Goal: Information Seeking & Learning: Learn about a topic

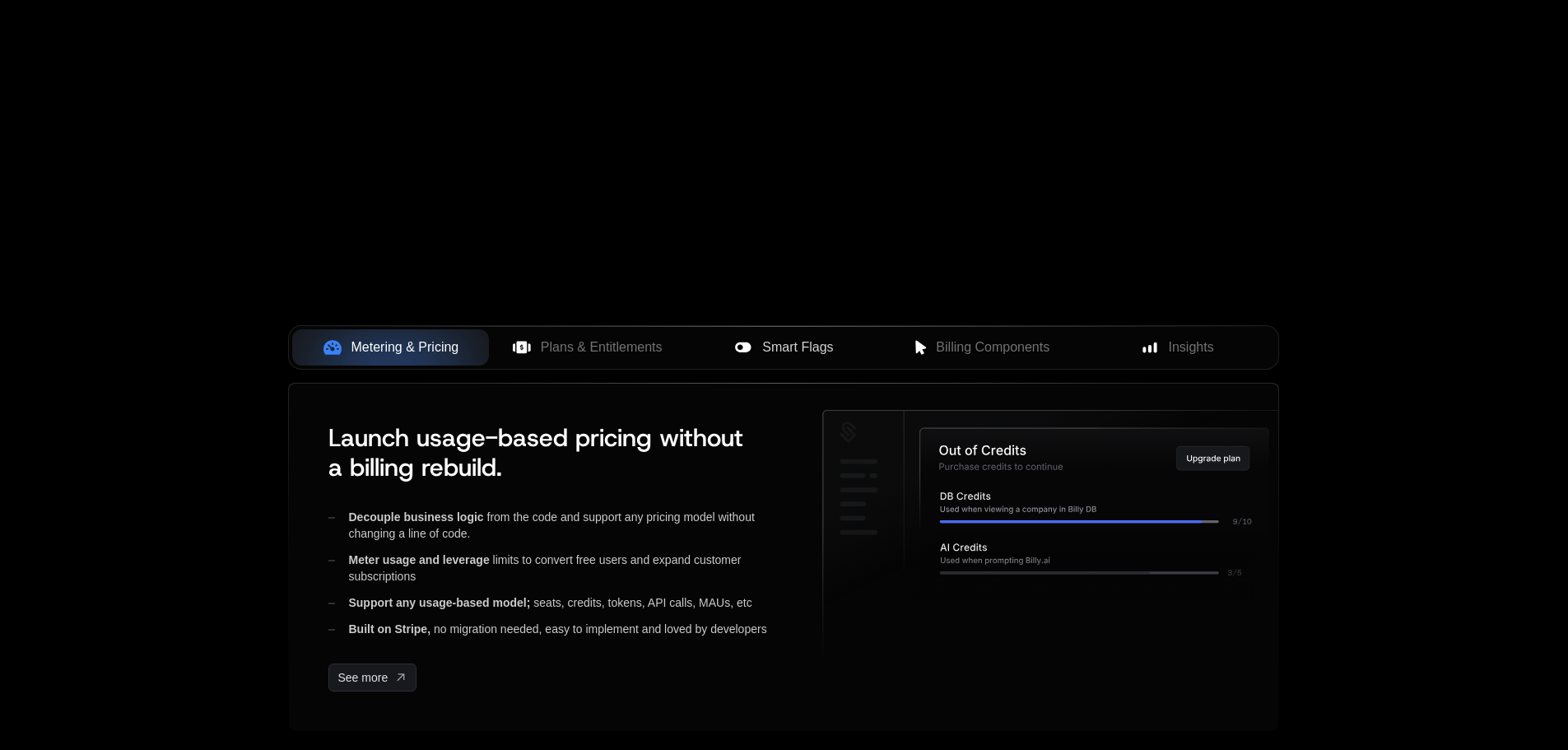
click at [790, 352] on span "Smart Flags" at bounding box center [797, 347] width 70 height 20
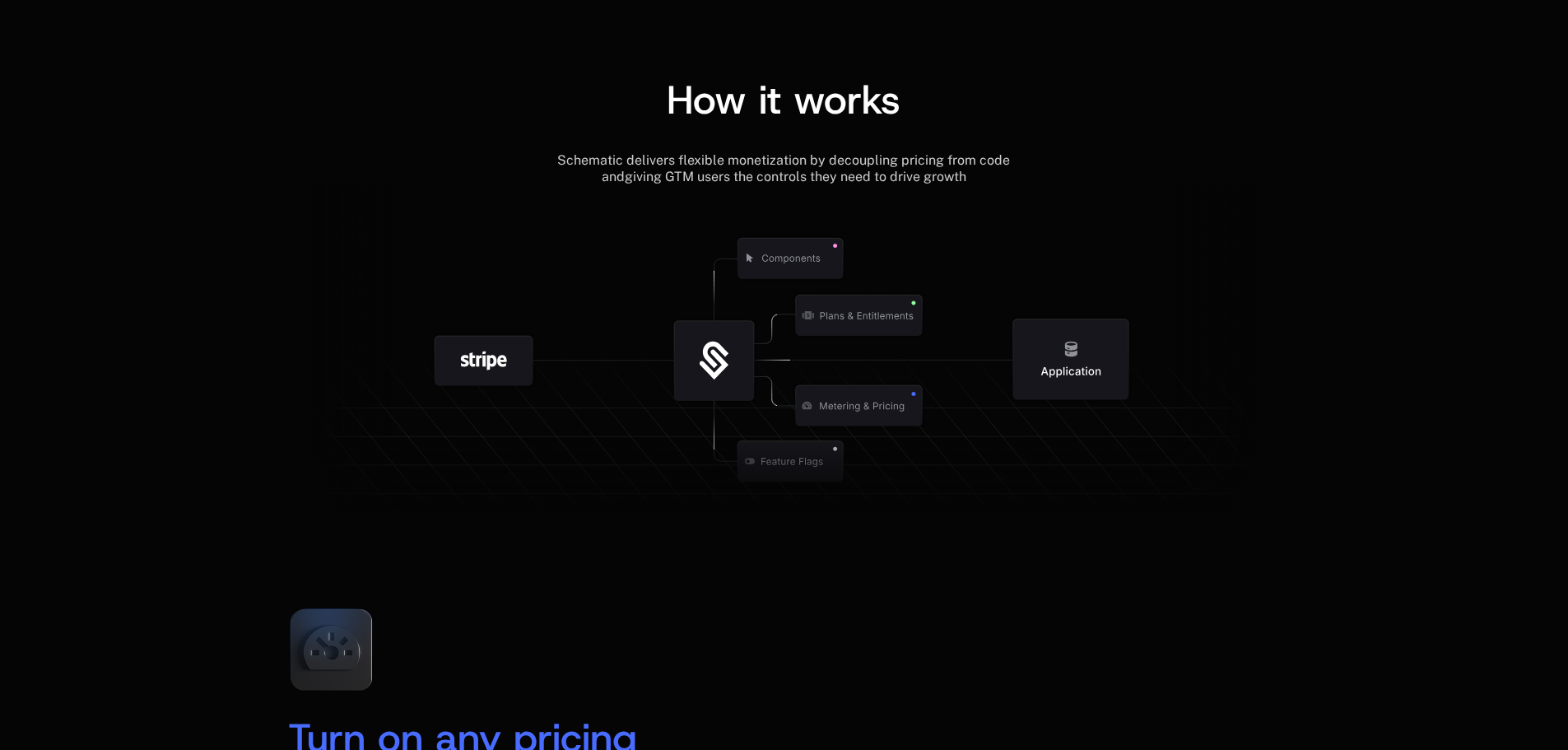
scroll to position [1812, 0]
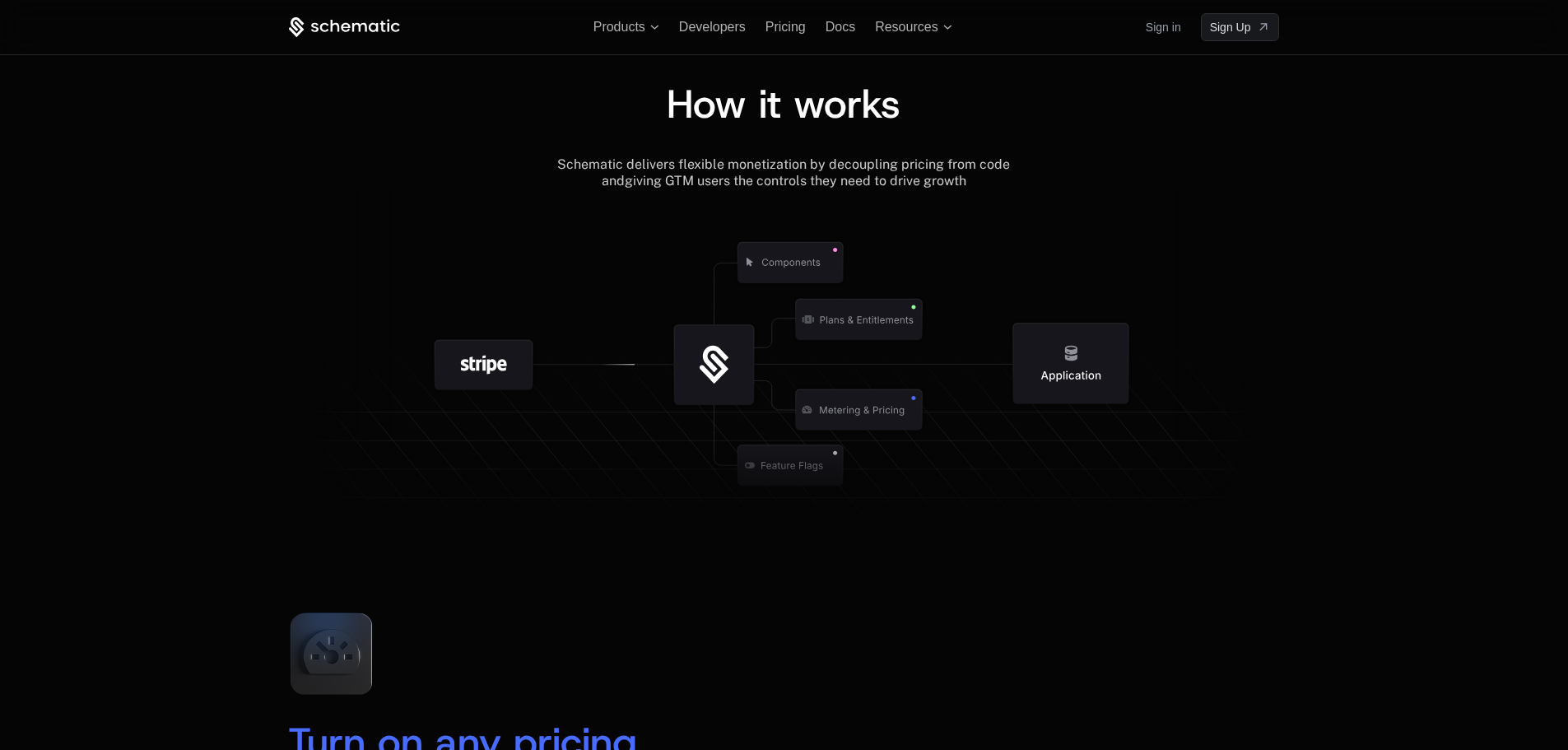
drag, startPoint x: 771, startPoint y: 303, endPoint x: 800, endPoint y: 365, distance: 68.4
click at [800, 365] on icon at bounding box center [715, 365] width 172 height 172
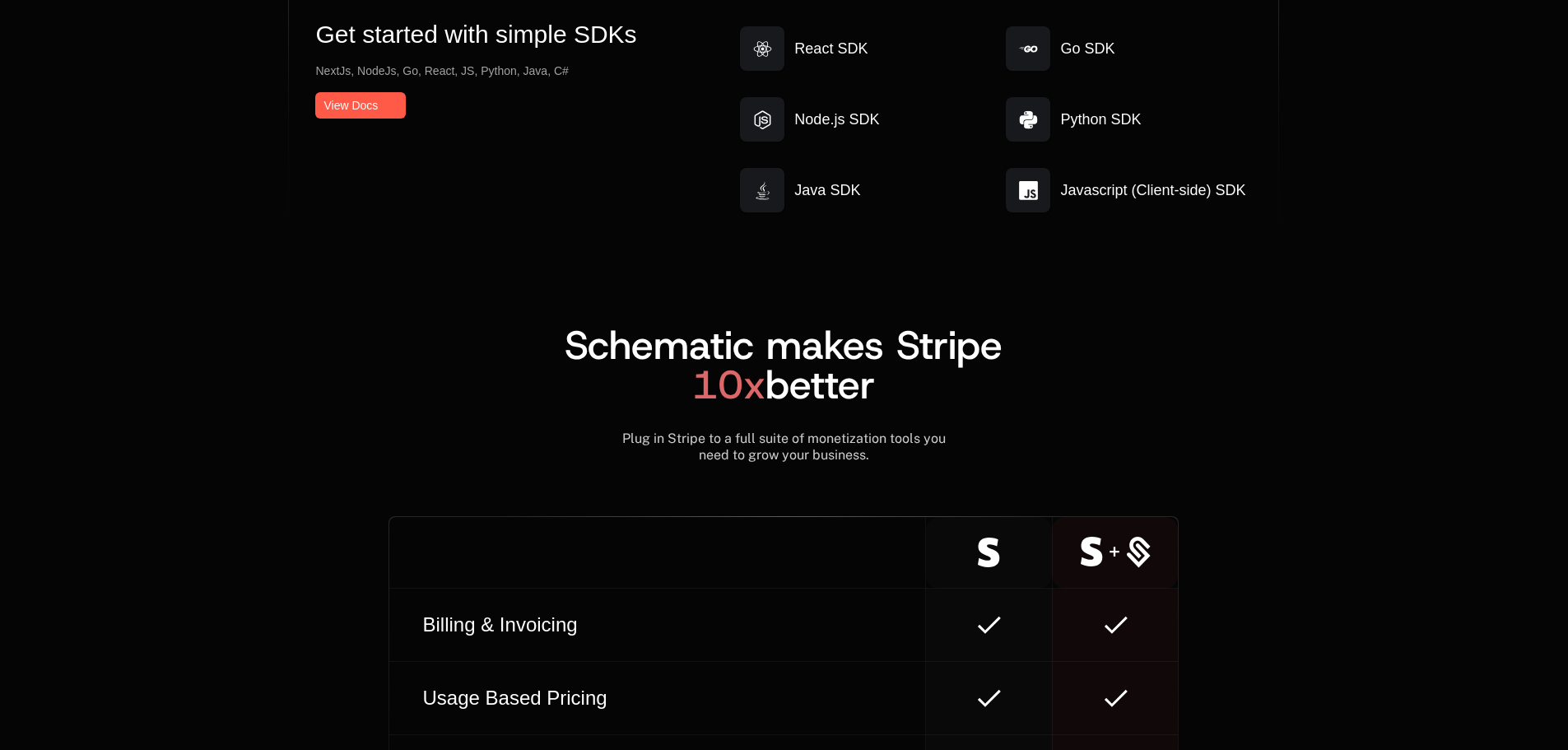
drag, startPoint x: 1262, startPoint y: 585, endPoint x: 1267, endPoint y: 601, distance: 16.8
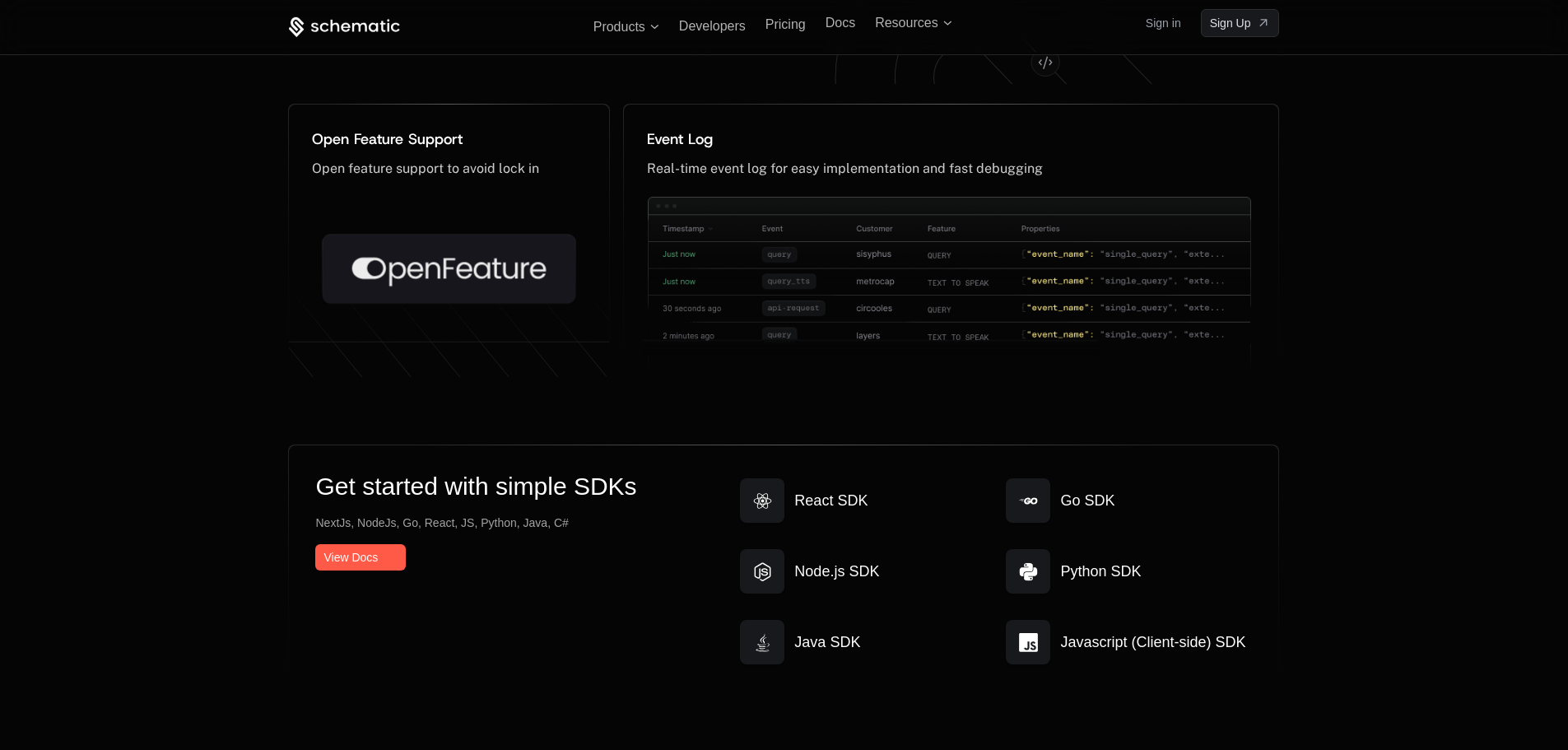
click at [1267, 604] on div "Get started with simple SDKs NextJs, NodeJs, Go, React, JS, Python, Java, C# Vi…" at bounding box center [783, 571] width 989 height 252
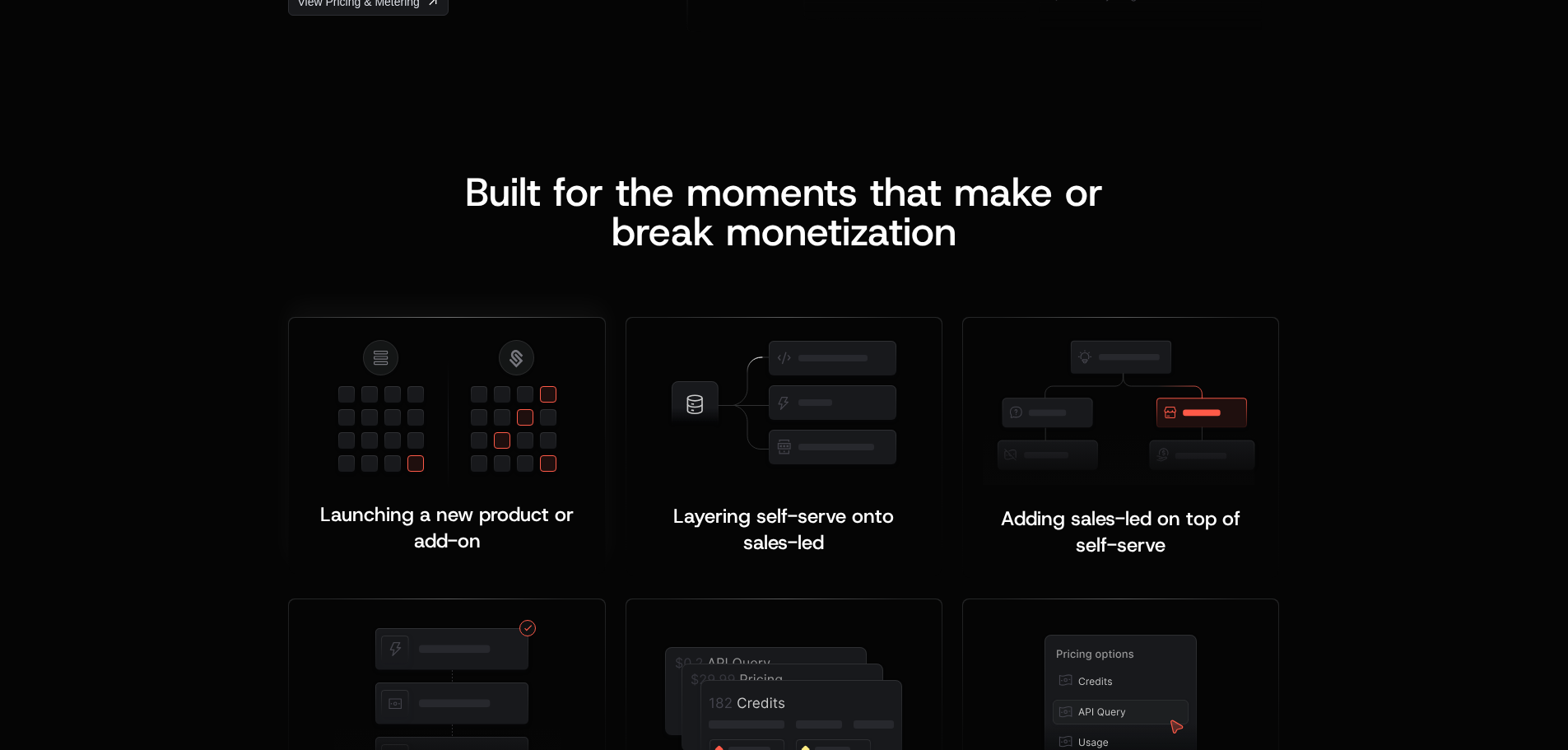
scroll to position [3101, 0]
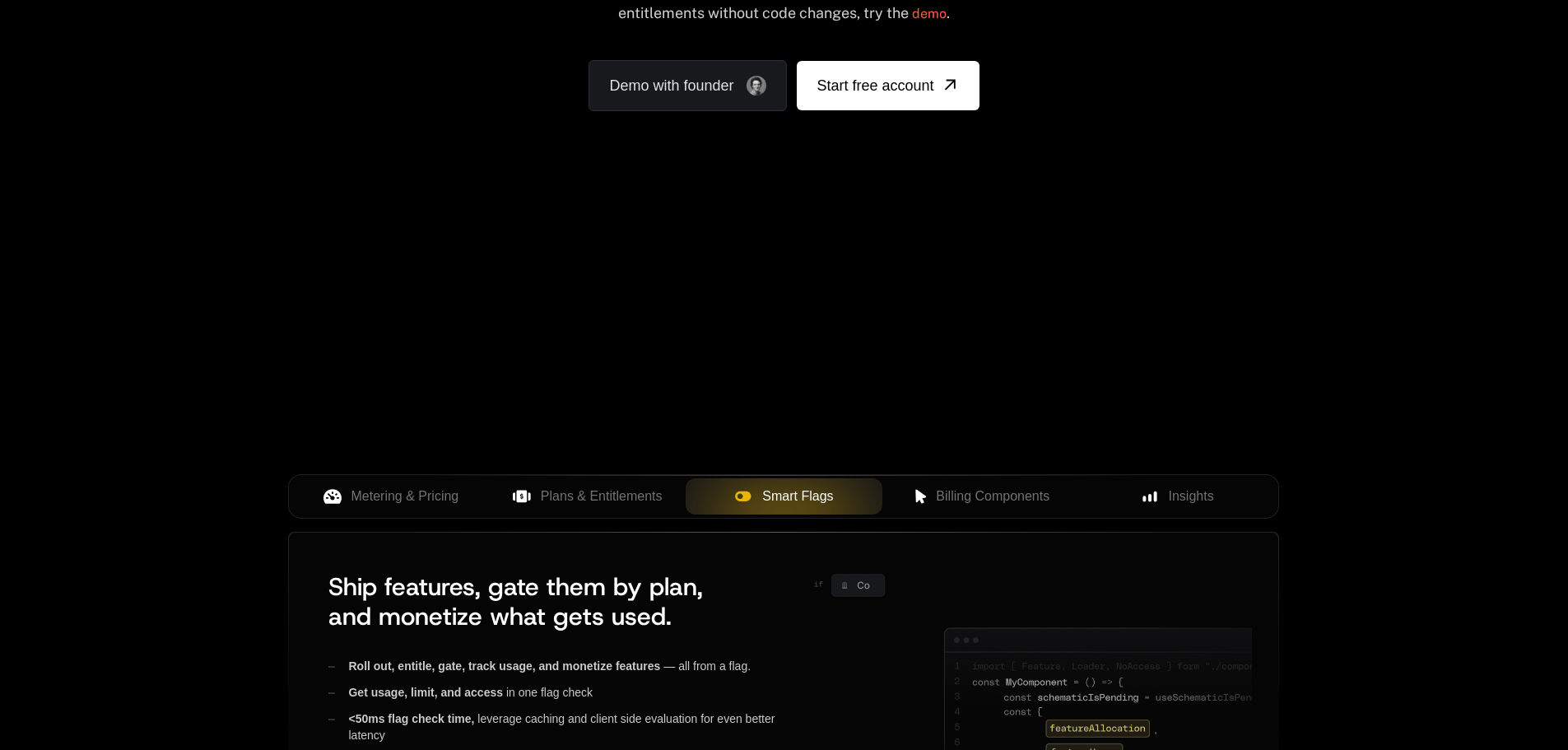
scroll to position [426, 0]
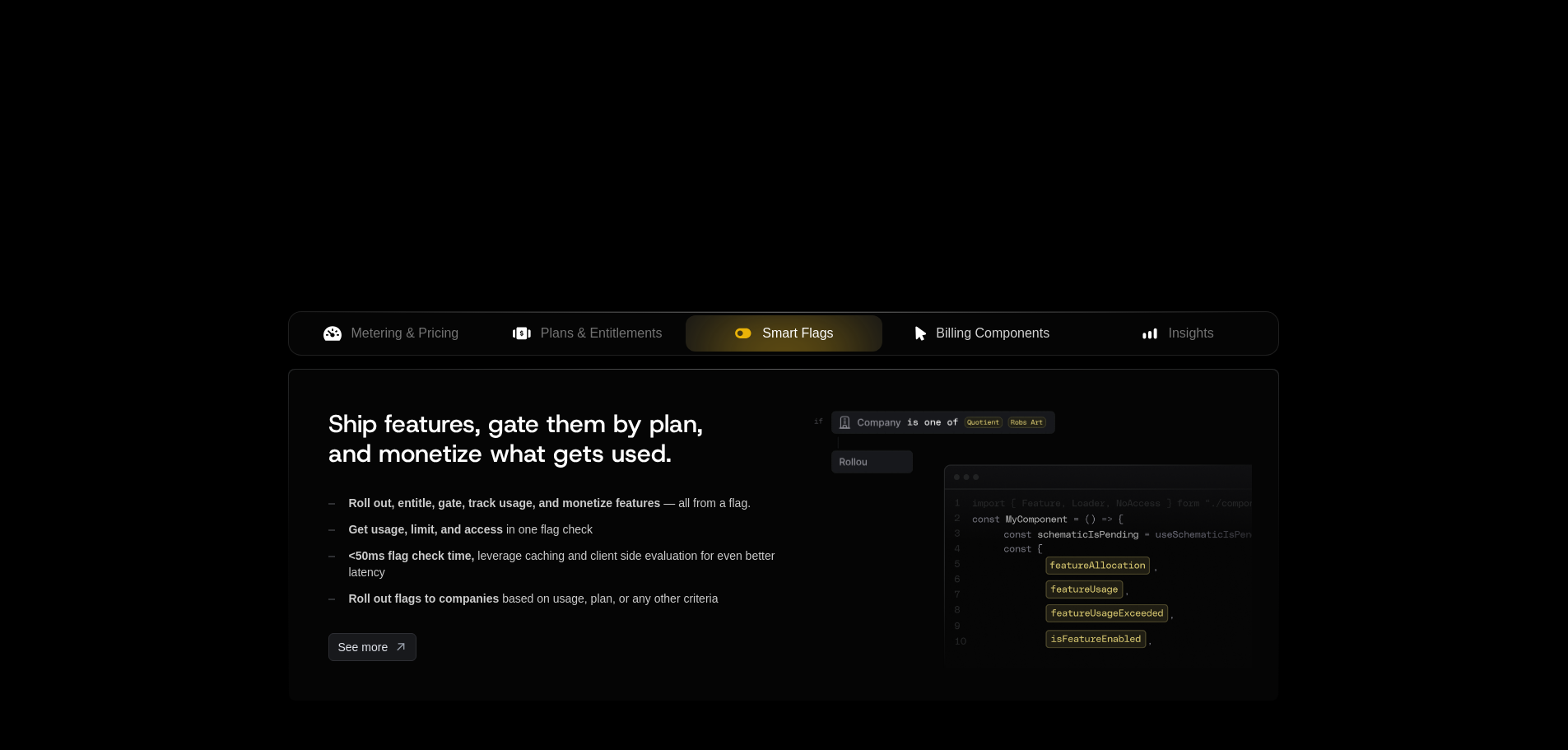
click at [1043, 330] on span "Billing Components" at bounding box center [992, 333] width 114 height 20
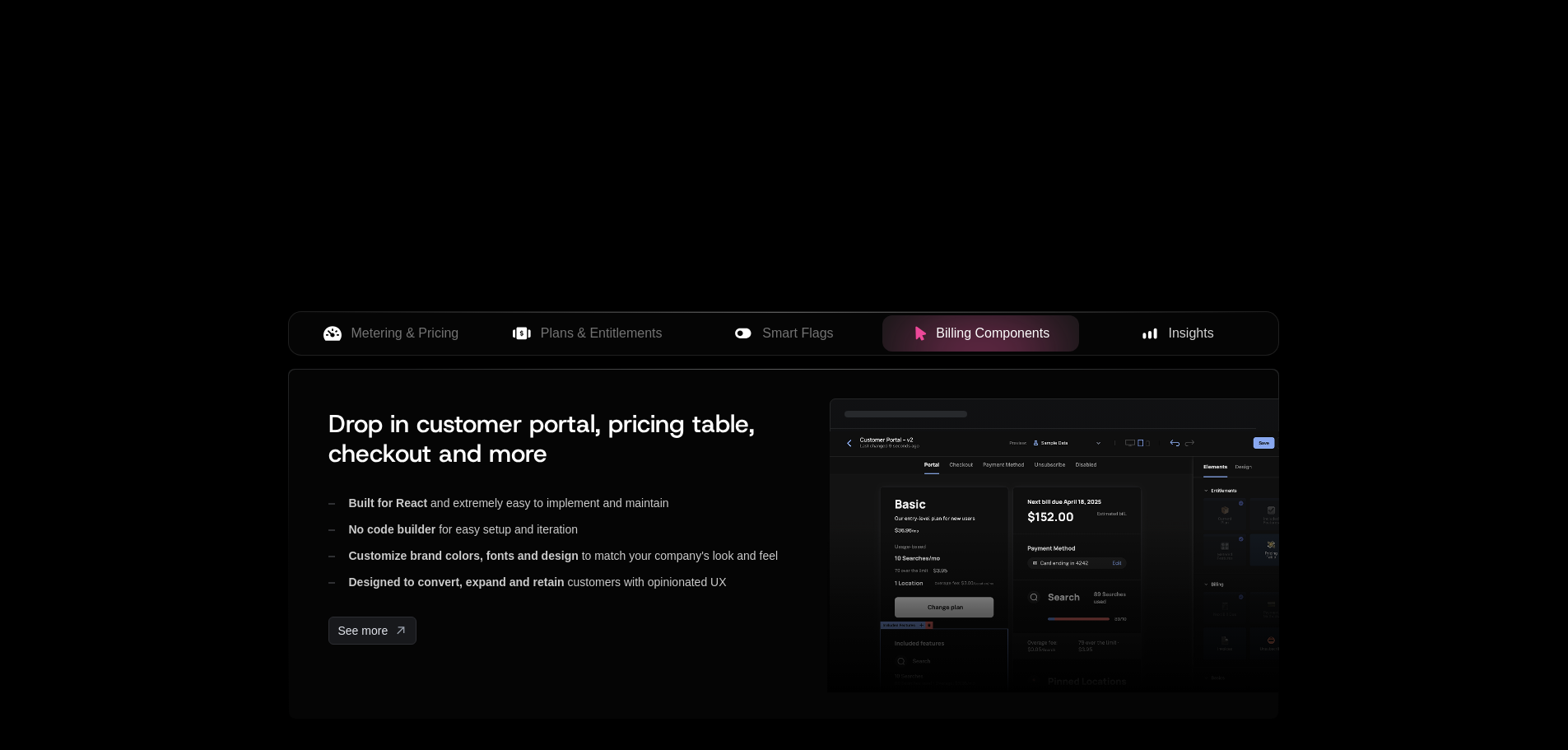
click at [1138, 328] on div "Insights" at bounding box center [1177, 333] width 171 height 20
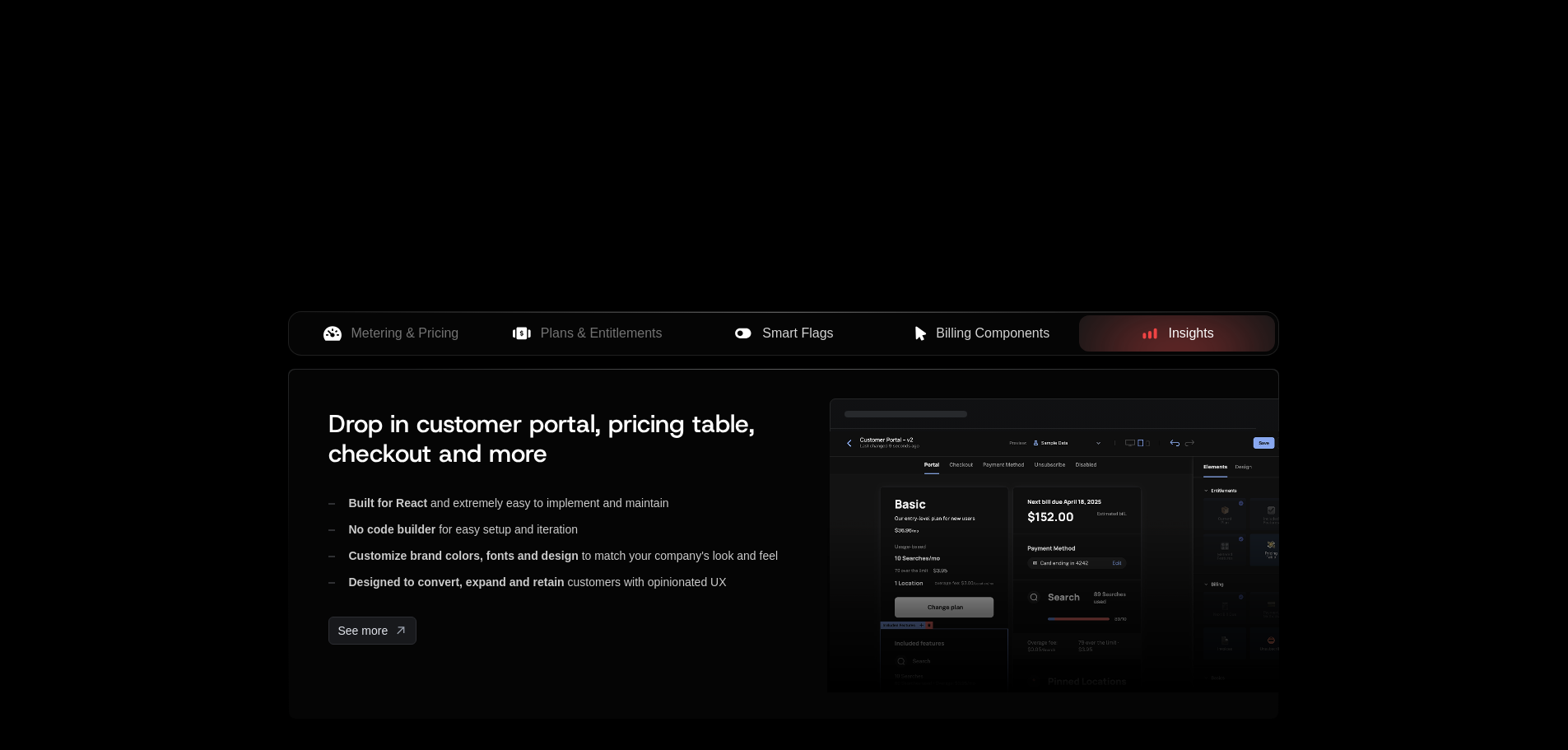
click at [861, 333] on div "Smart Flags" at bounding box center [784, 333] width 171 height 20
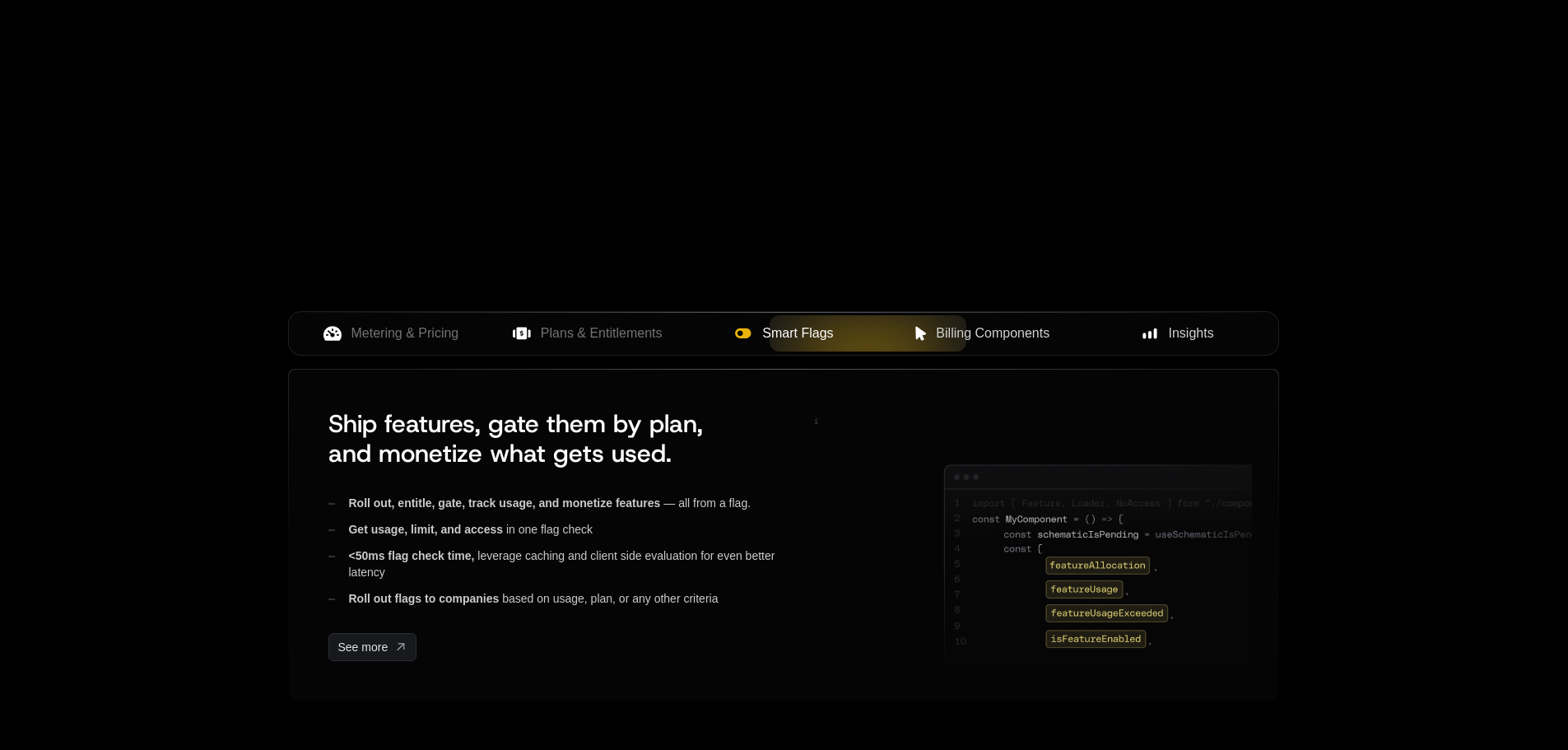
click at [951, 327] on span "Billing Components" at bounding box center [992, 333] width 114 height 20
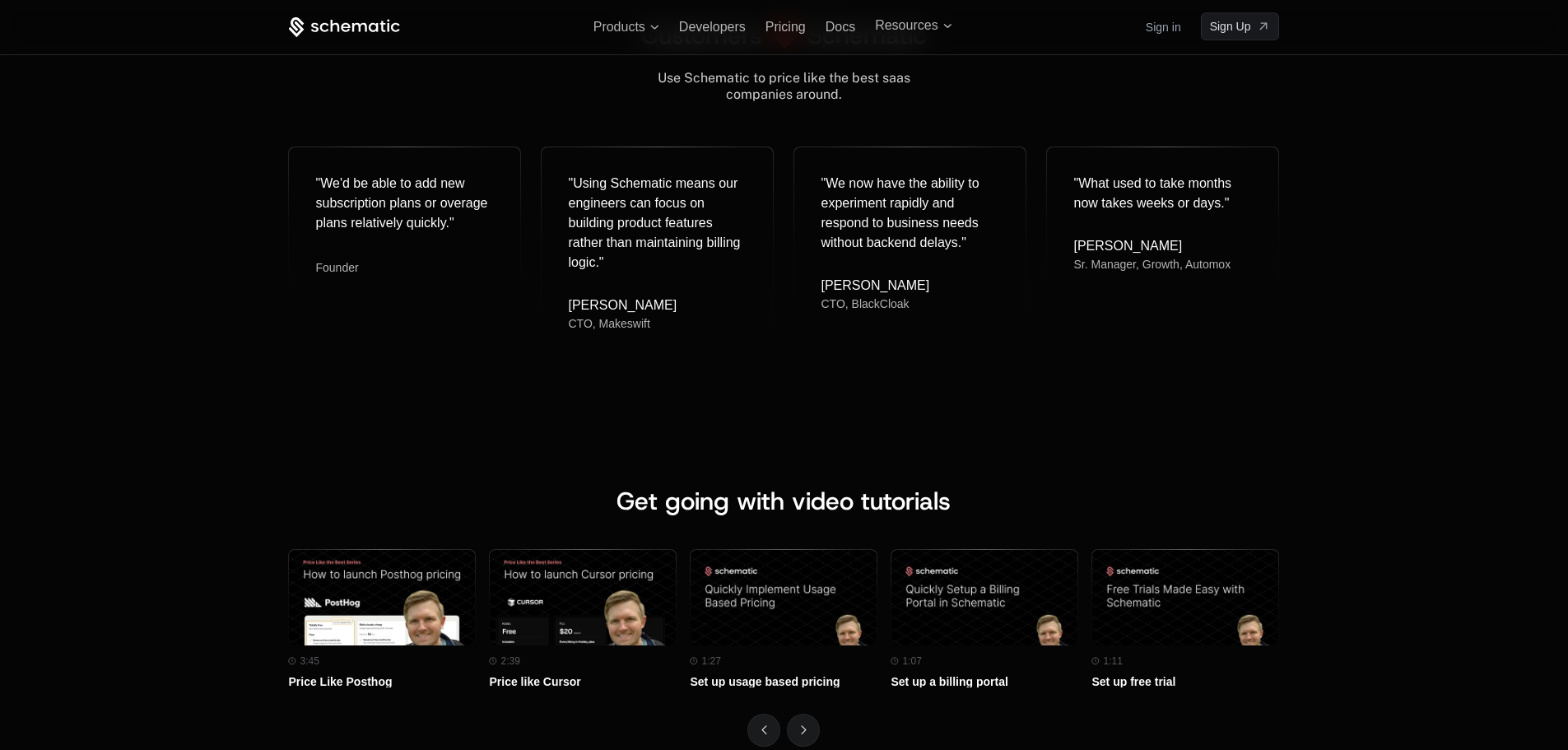
scroll to position [6587, 0]
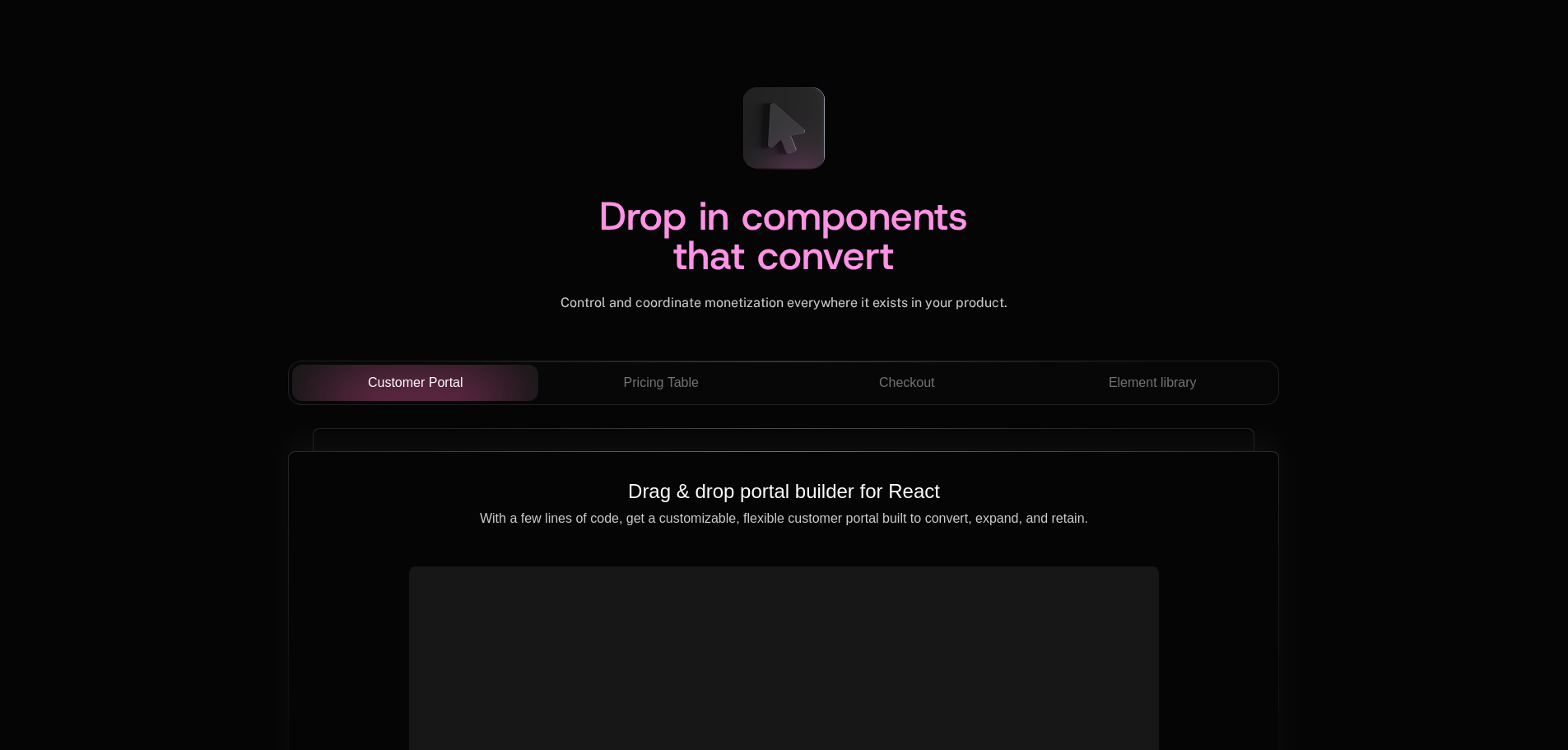
scroll to position [5599, 0]
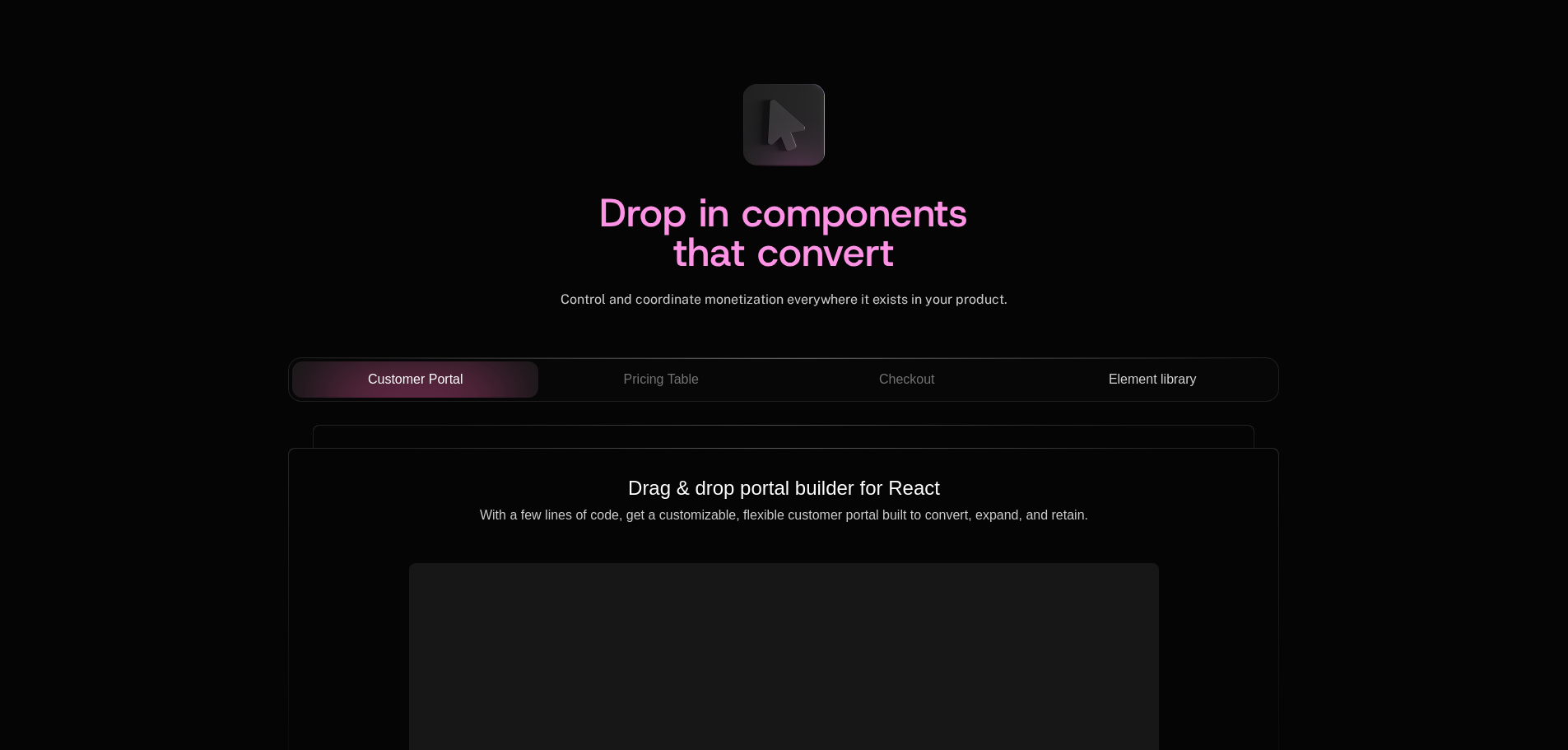
click at [1116, 381] on span "Element library" at bounding box center [1153, 379] width 88 height 20
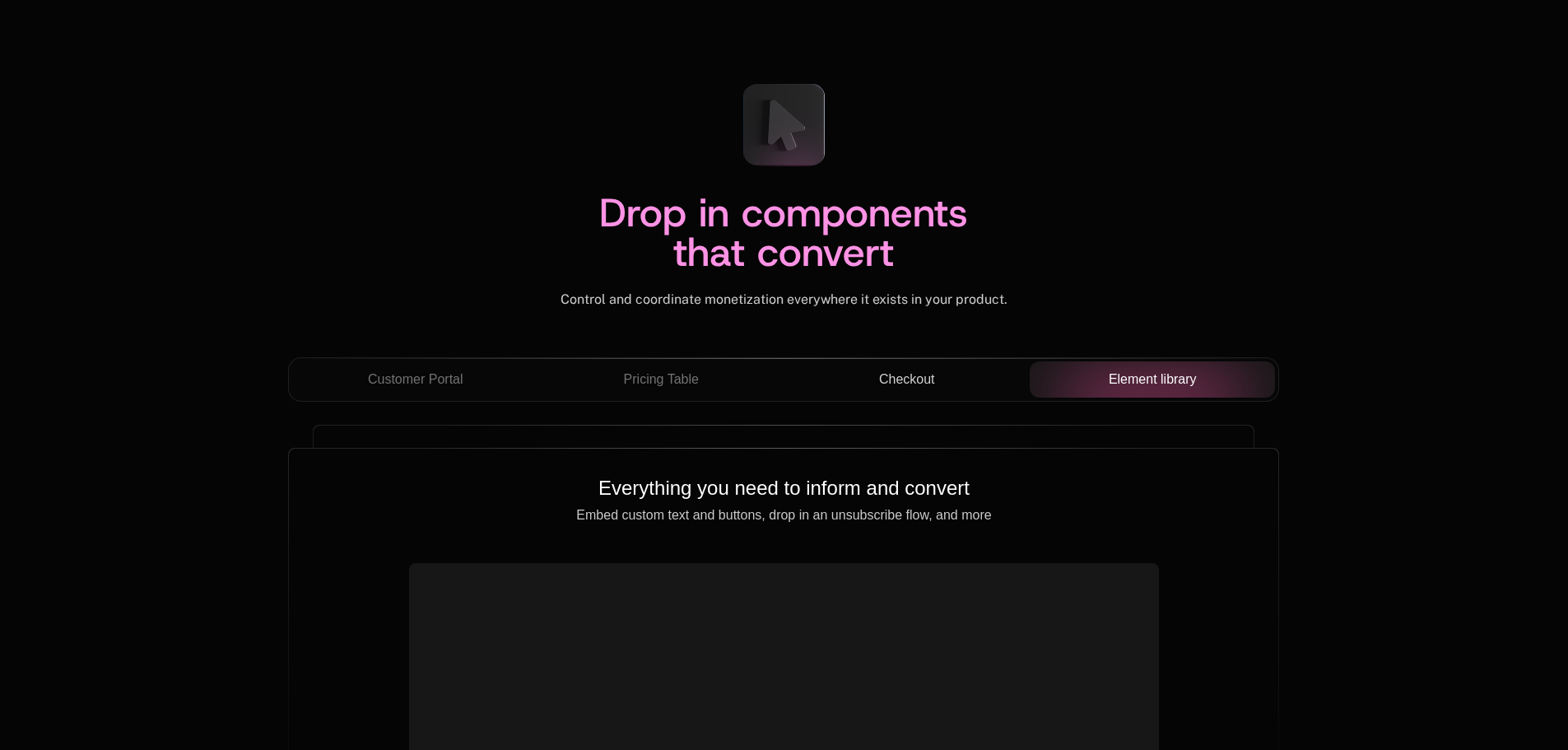
click at [967, 378] on div "Checkout" at bounding box center [906, 379] width 220 height 20
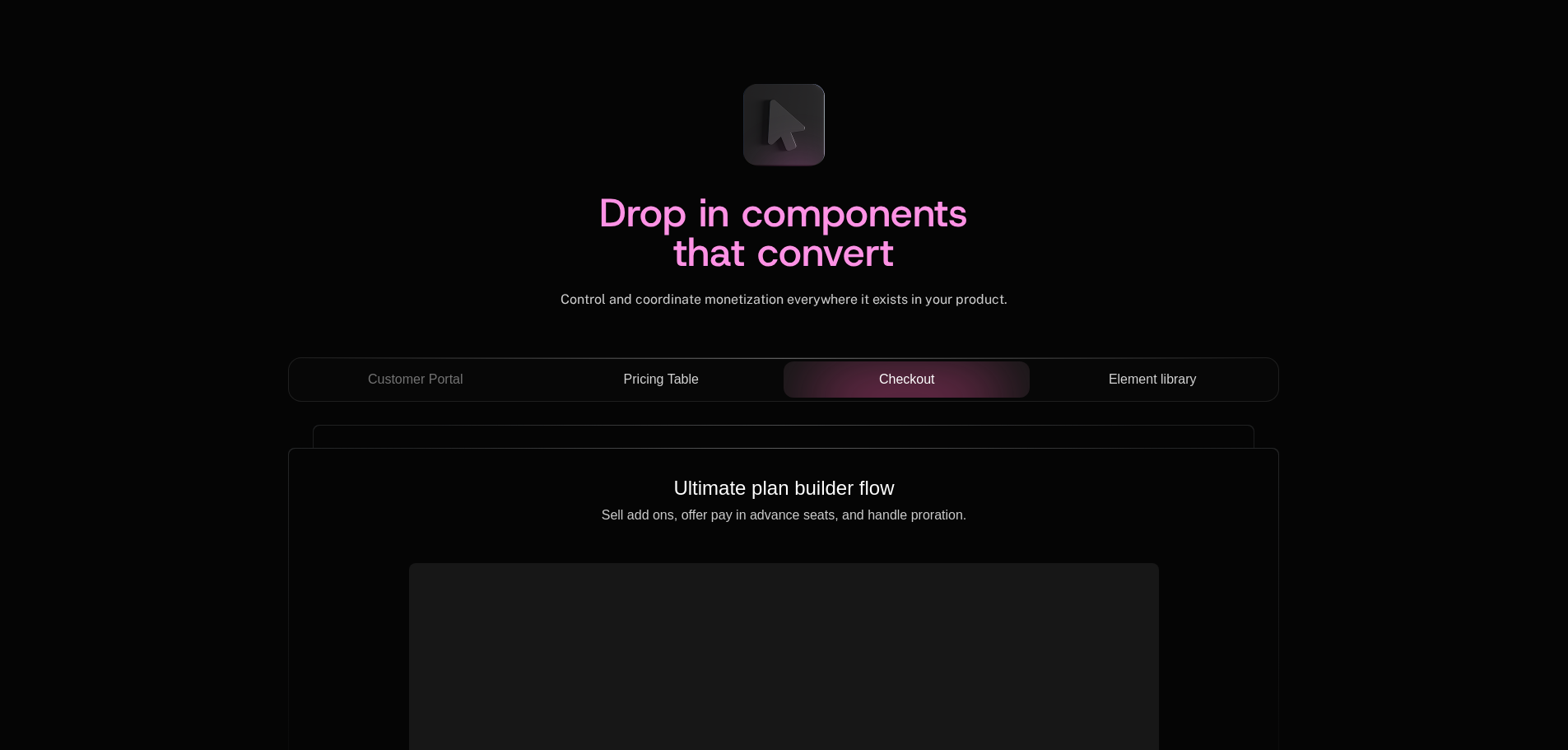
click at [711, 374] on div "Pricing Table" at bounding box center [660, 379] width 220 height 20
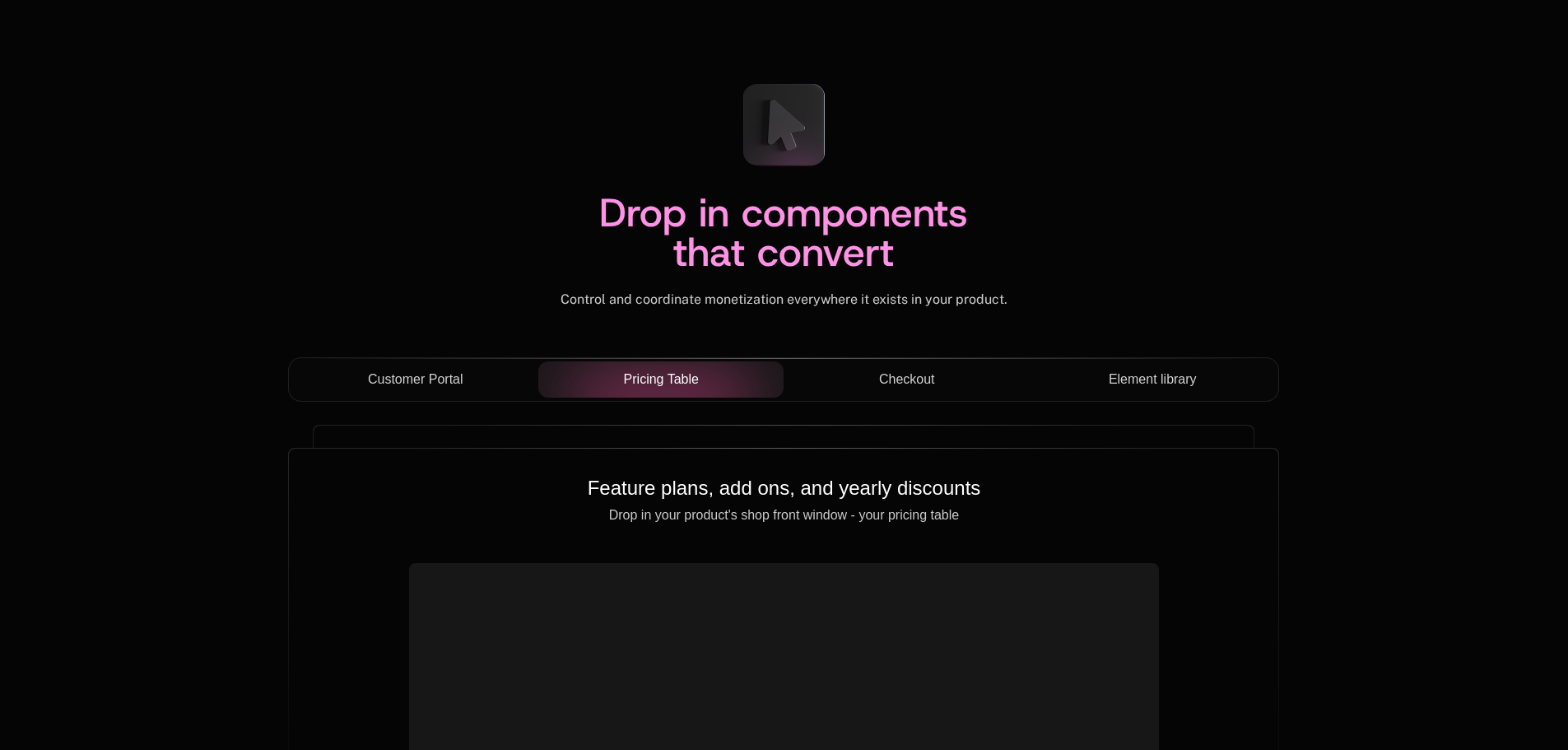
click at [472, 379] on div "Customer Portal" at bounding box center [415, 379] width 220 height 20
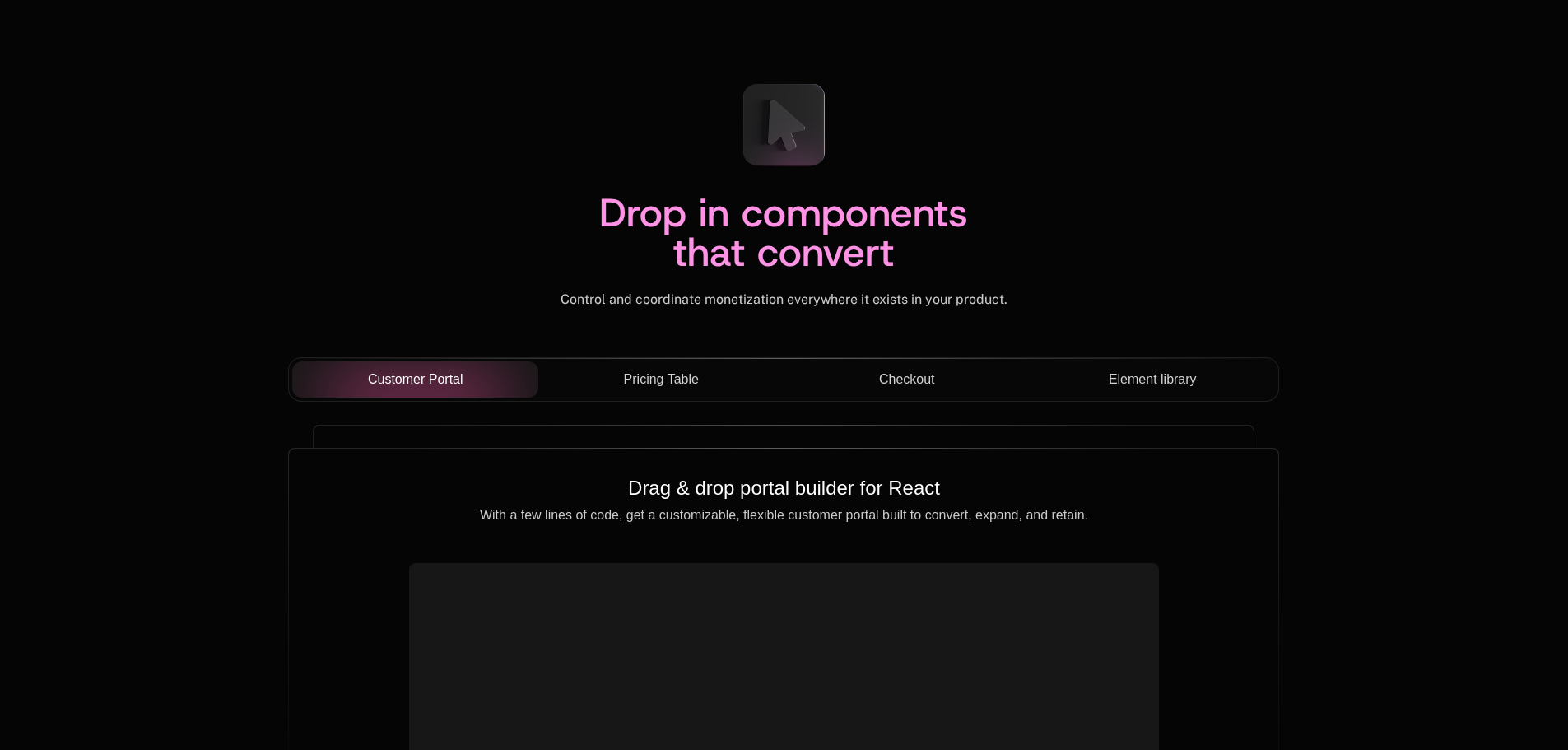
click at [767, 389] on div "Pricing Table" at bounding box center [660, 379] width 220 height 20
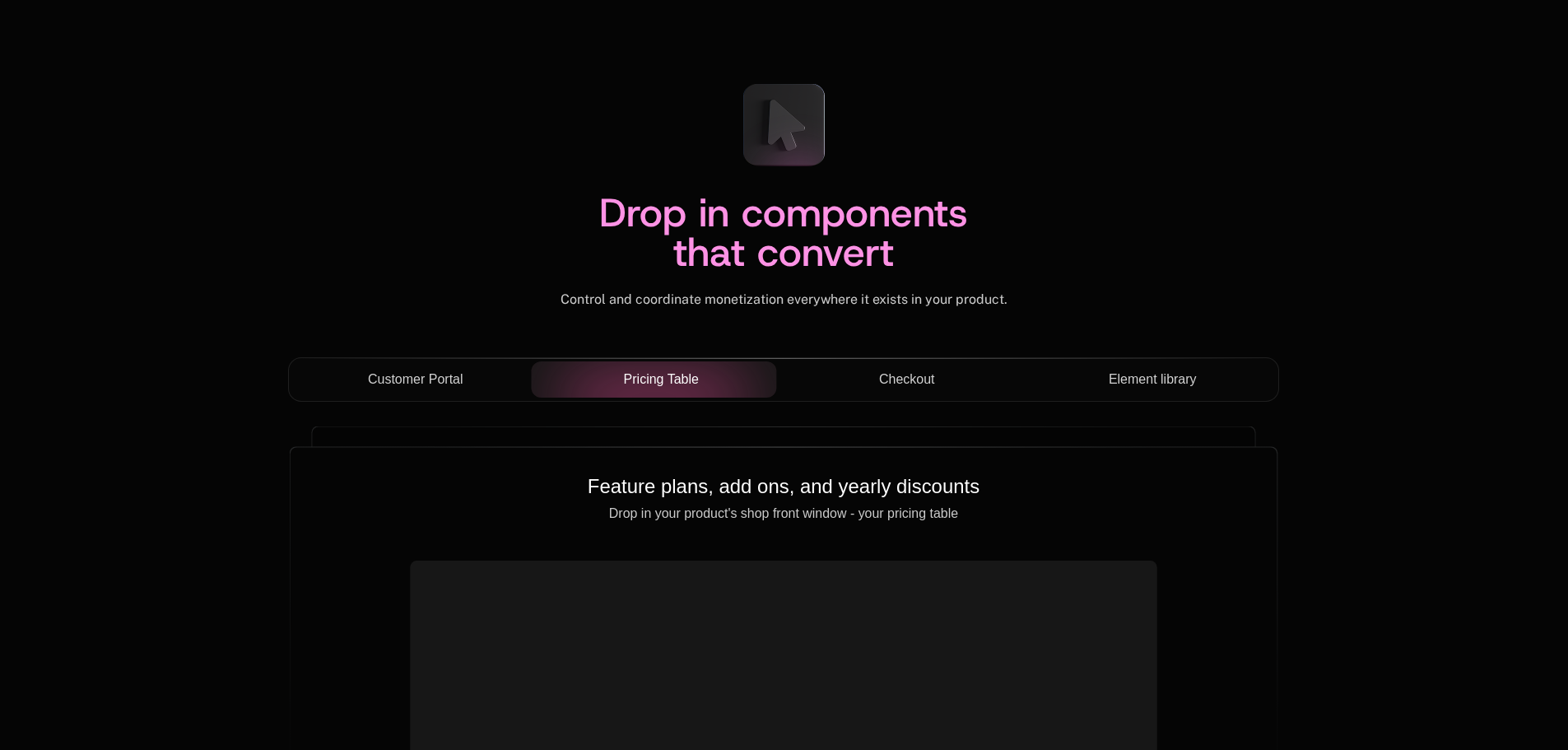
click at [971, 388] on div "Checkout" at bounding box center [906, 379] width 220 height 20
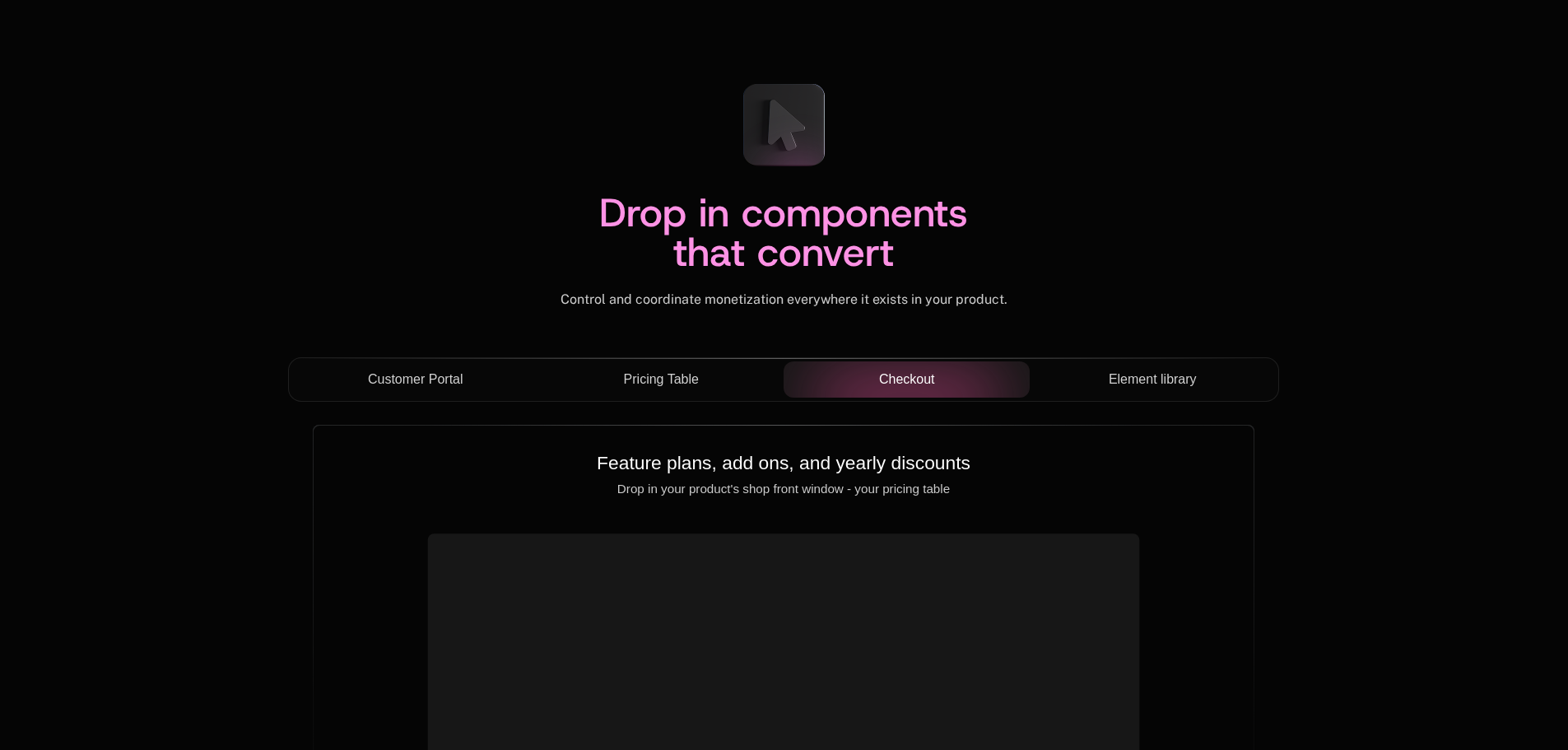
click at [1184, 390] on button "Element library" at bounding box center [1153, 380] width 246 height 37
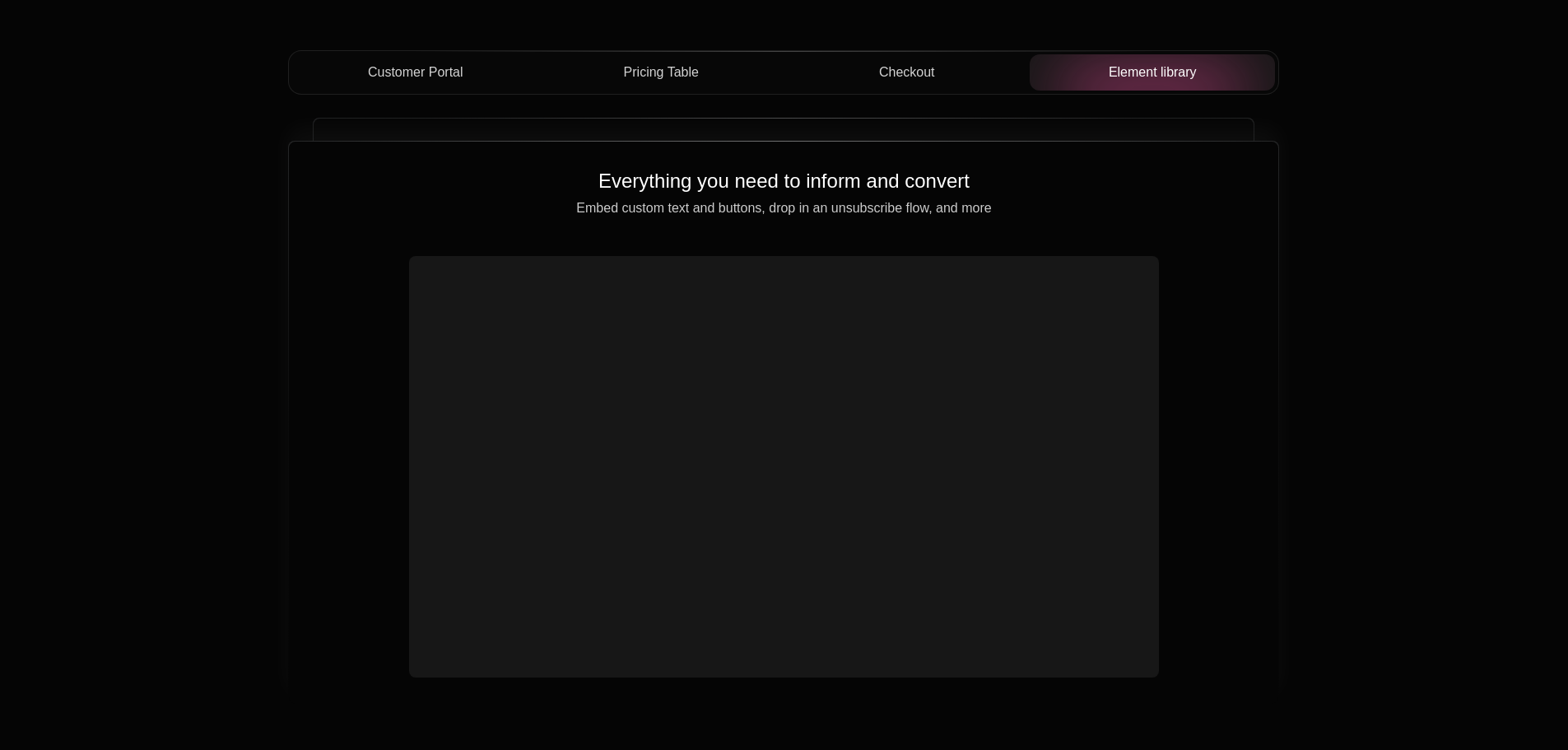
scroll to position [5764, 0]
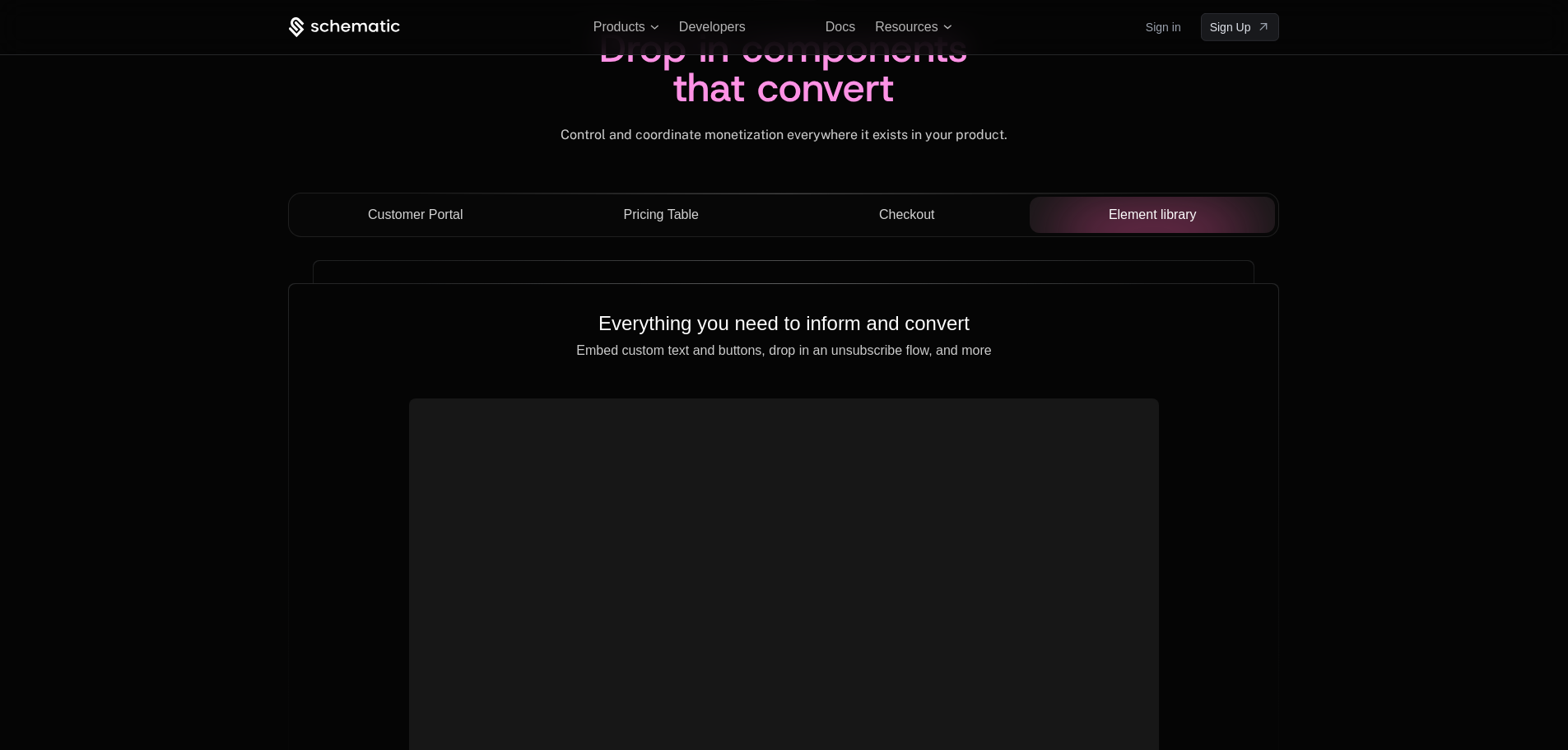
click at [917, 218] on span "Checkout" at bounding box center [907, 214] width 56 height 20
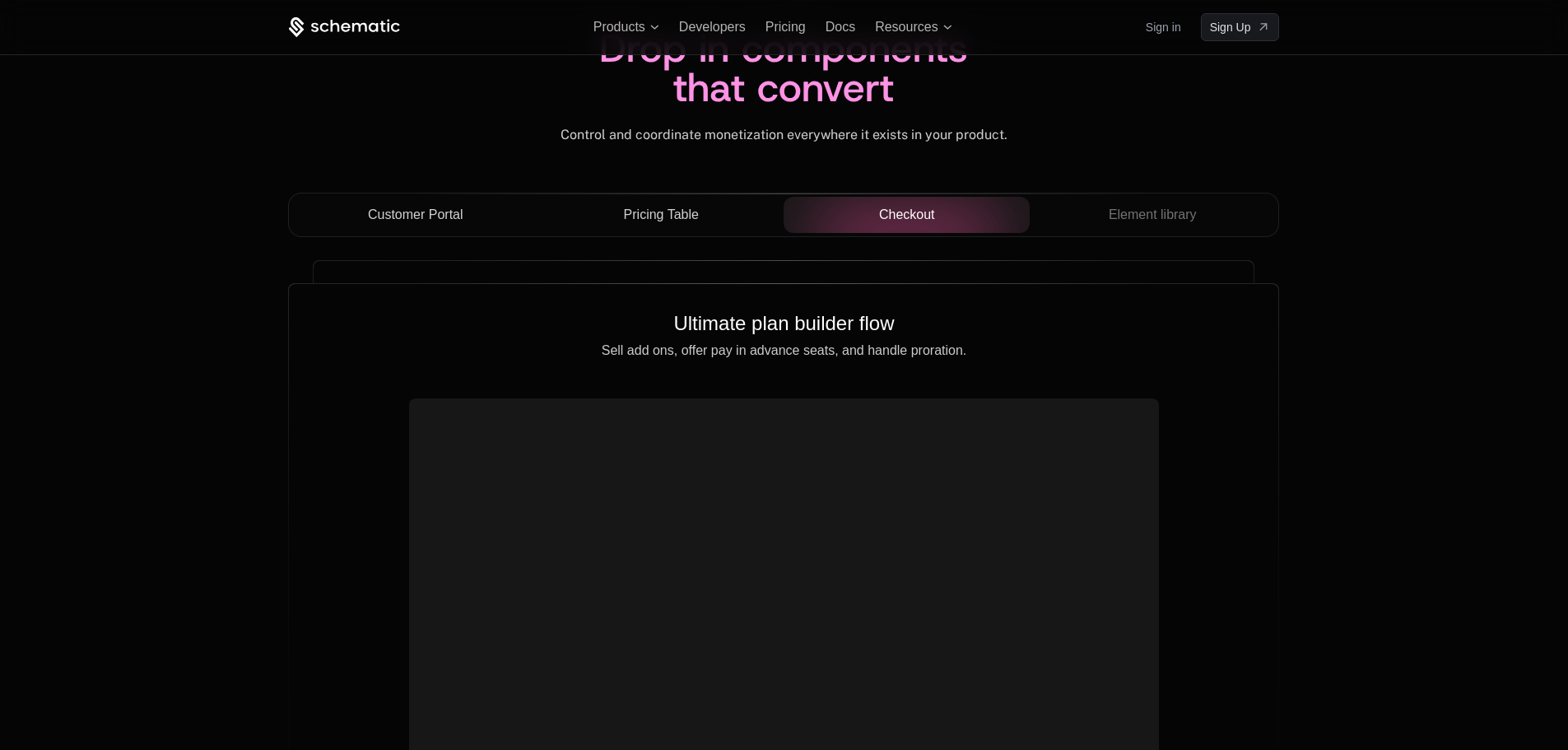
click at [609, 179] on div "Drop in components that convert Control and coordinate monetization everywhere …" at bounding box center [783, 49] width 991 height 287
click at [621, 185] on div "Drop in components that convert Control and coordinate monetization everywhere …" at bounding box center [783, 49] width 991 height 287
click at [642, 206] on span "Pricing Table" at bounding box center [661, 214] width 75 height 20
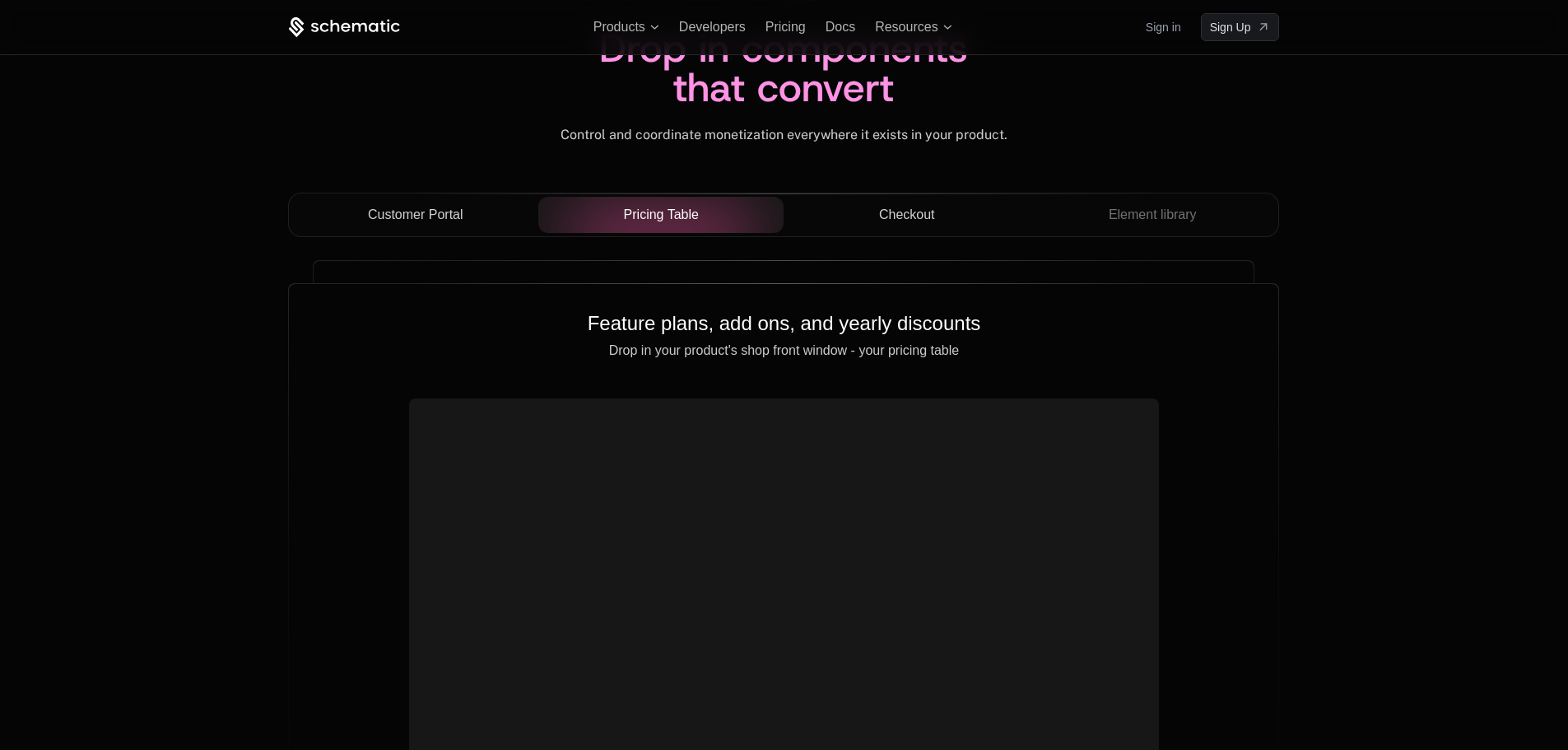
click at [462, 217] on span "Customer Portal" at bounding box center [415, 214] width 95 height 20
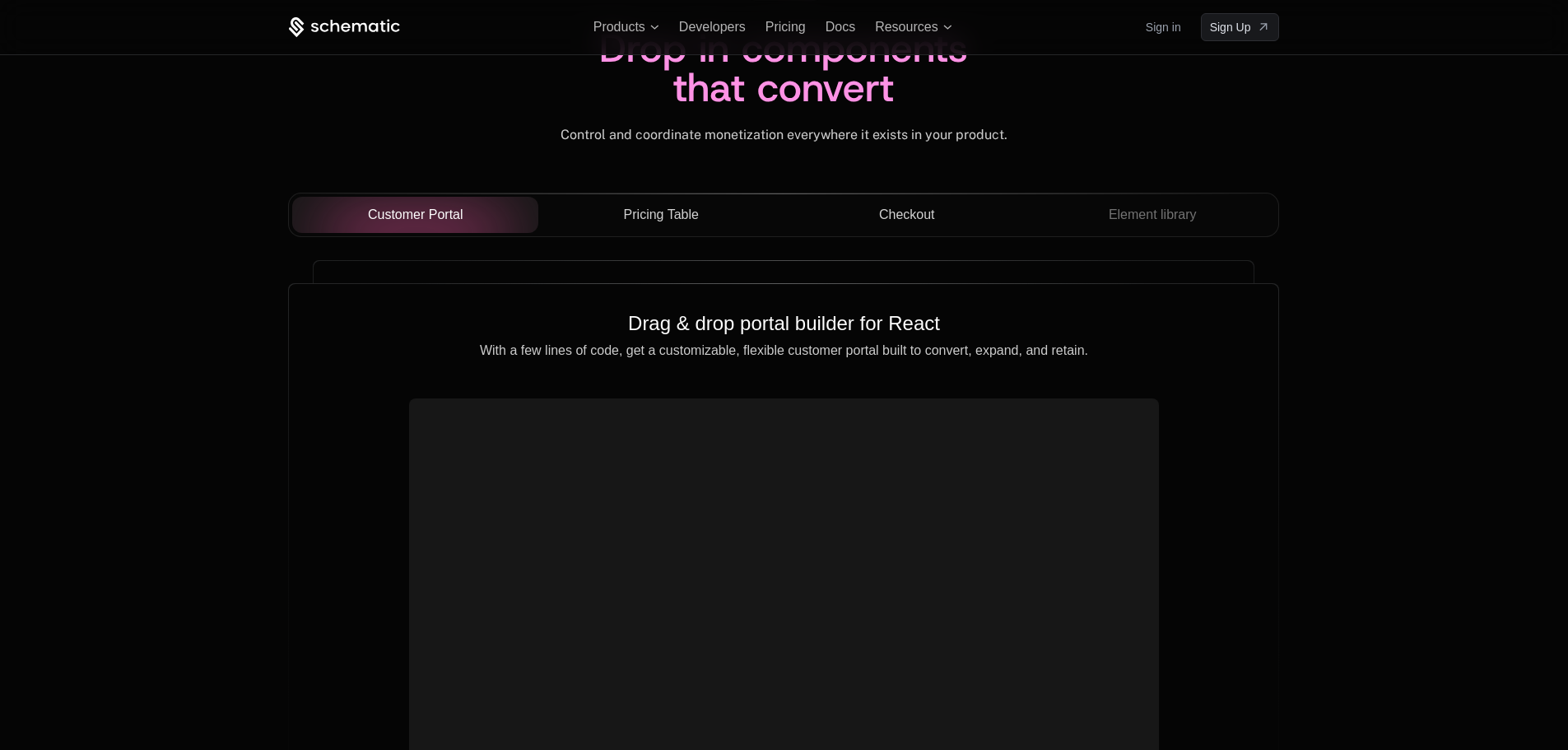
click at [537, 232] on div "Customer Portal Pricing Table Checkout Element library" at bounding box center [783, 215] width 991 height 44
click at [563, 228] on button "Pricing Table" at bounding box center [661, 215] width 246 height 37
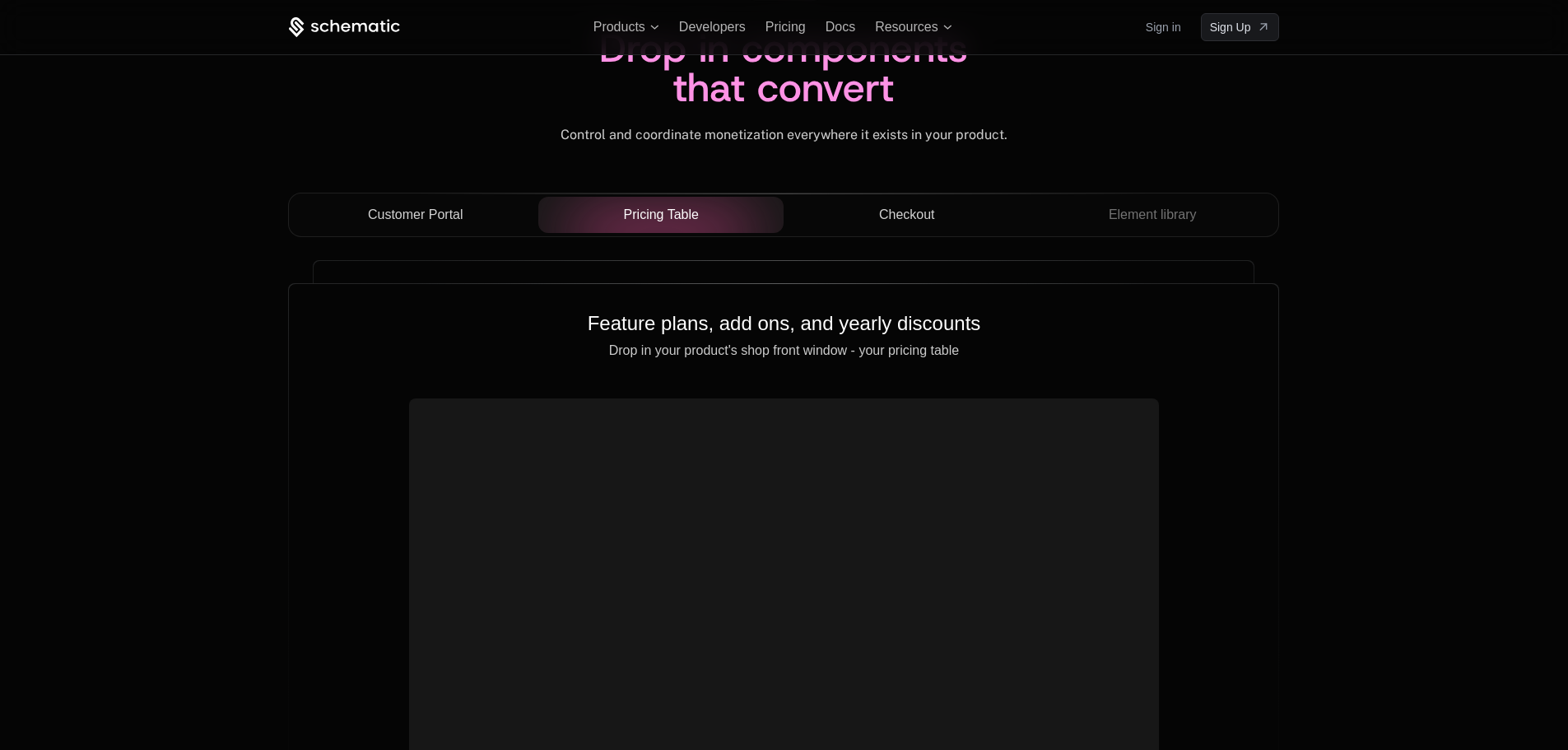
click at [869, 202] on button "Checkout" at bounding box center [907, 215] width 246 height 37
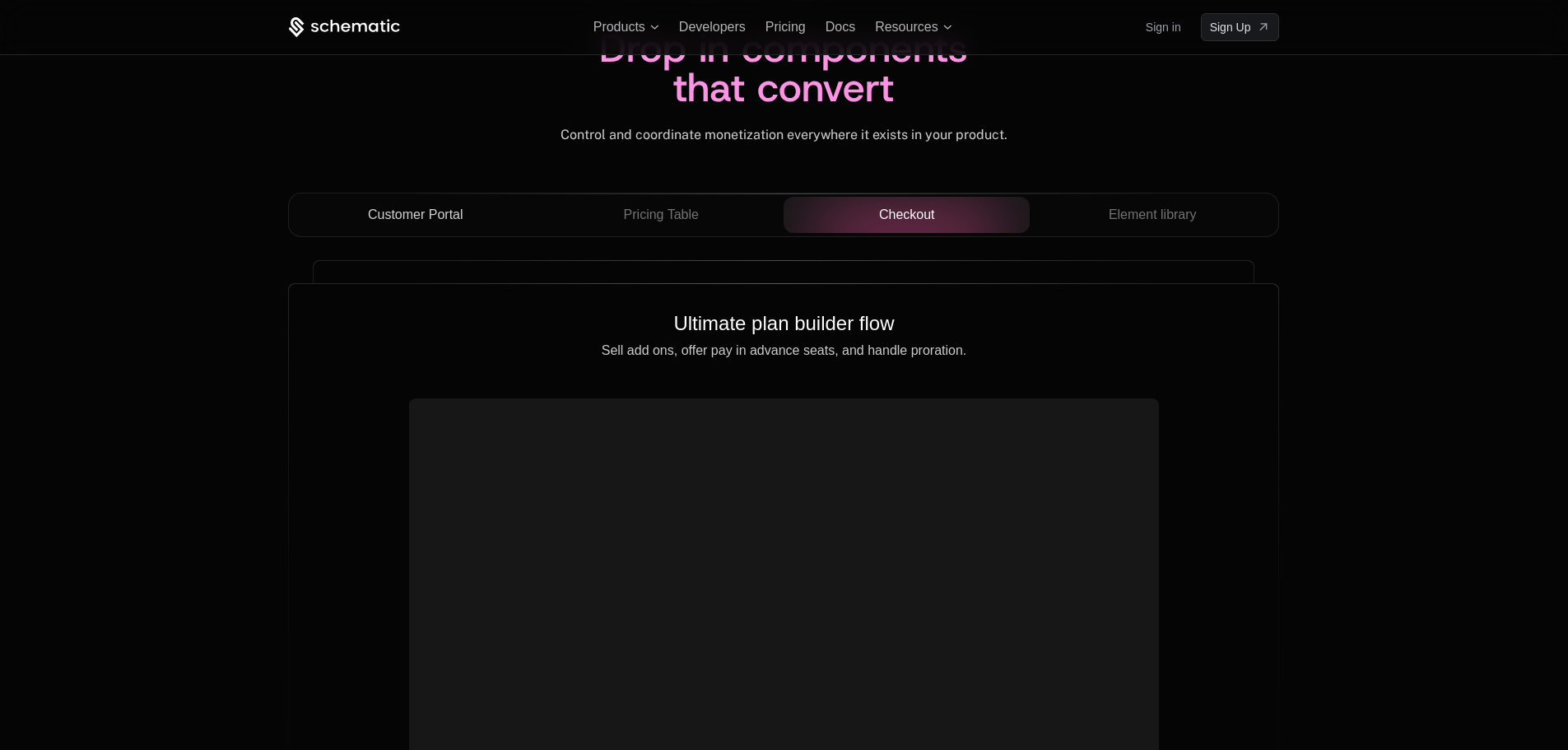
click at [1121, 219] on span "Element library" at bounding box center [1153, 214] width 88 height 20
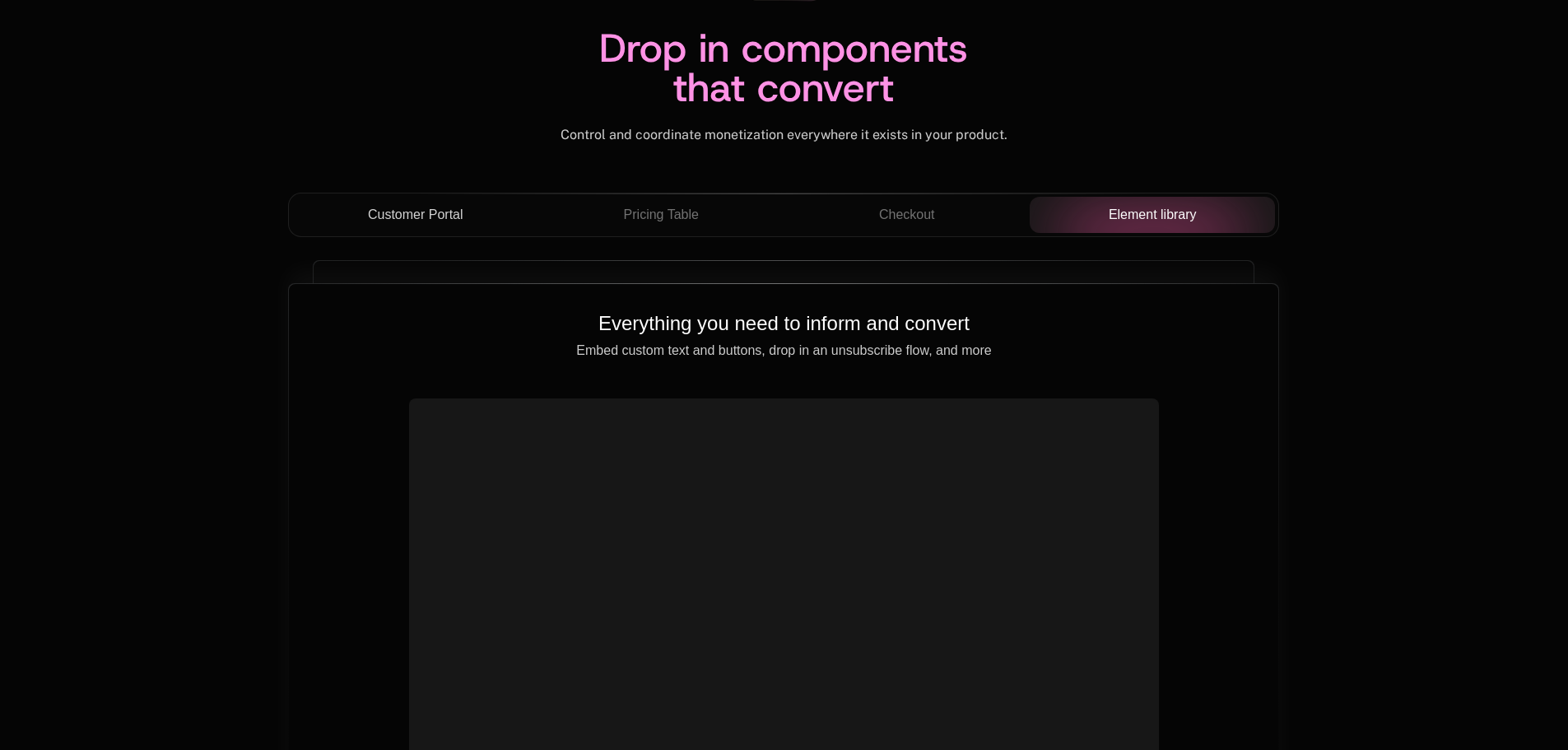
drag, startPoint x: 1330, startPoint y: 441, endPoint x: 813, endPoint y: 679, distance: 569.2
click at [1297, 549] on div "Drop in components that convert Control and coordinate monetization everywhere …" at bounding box center [784, 384] width 1070 height 957
click at [936, 231] on button "Checkout" at bounding box center [907, 215] width 246 height 37
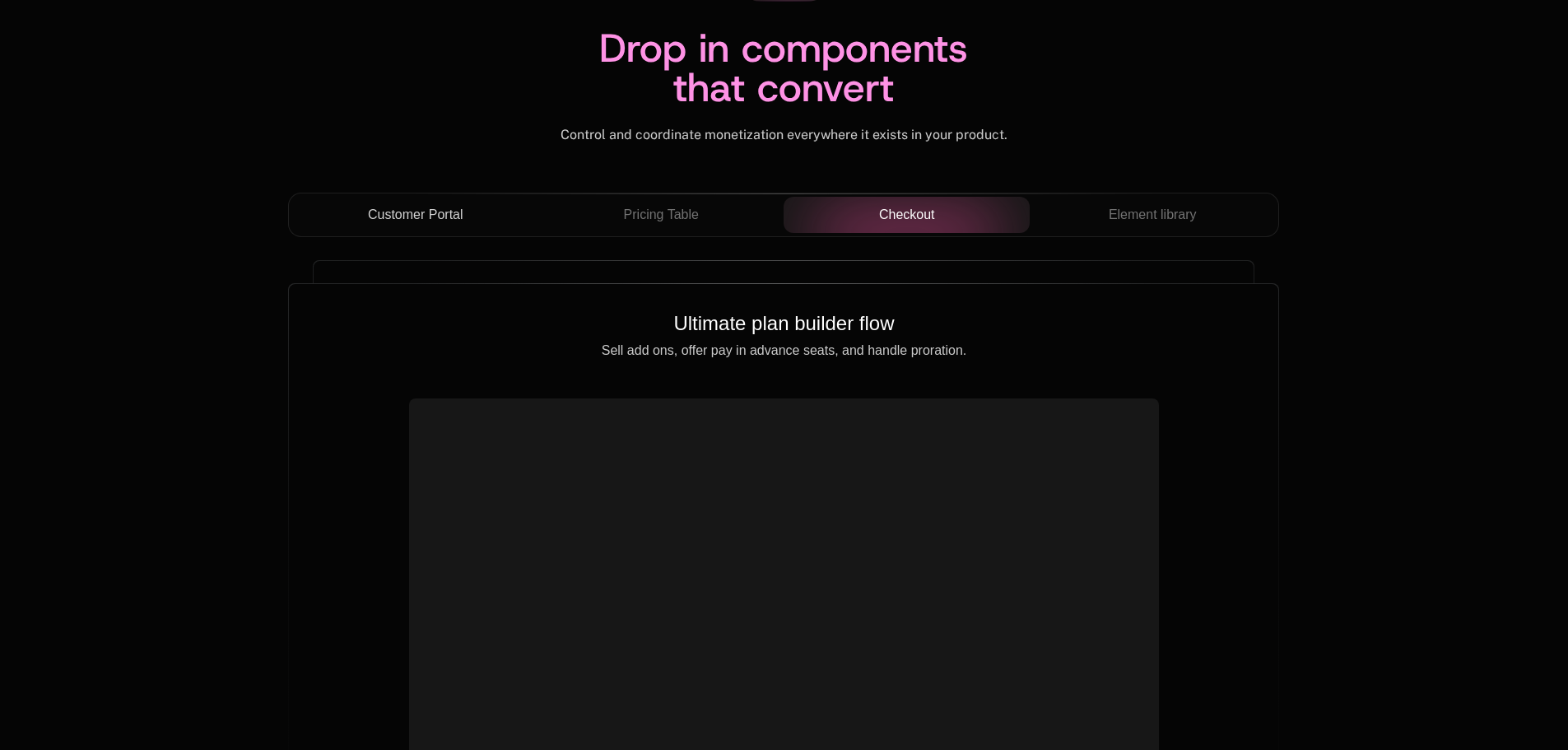
click at [694, 243] on div "Customer Portal Pricing Table Checkout Element library" at bounding box center [783, 222] width 991 height 58
click at [697, 235] on div "Customer Portal Pricing Table Checkout Element library" at bounding box center [783, 215] width 991 height 44
click at [710, 220] on div "Pricing Table" at bounding box center [660, 214] width 220 height 20
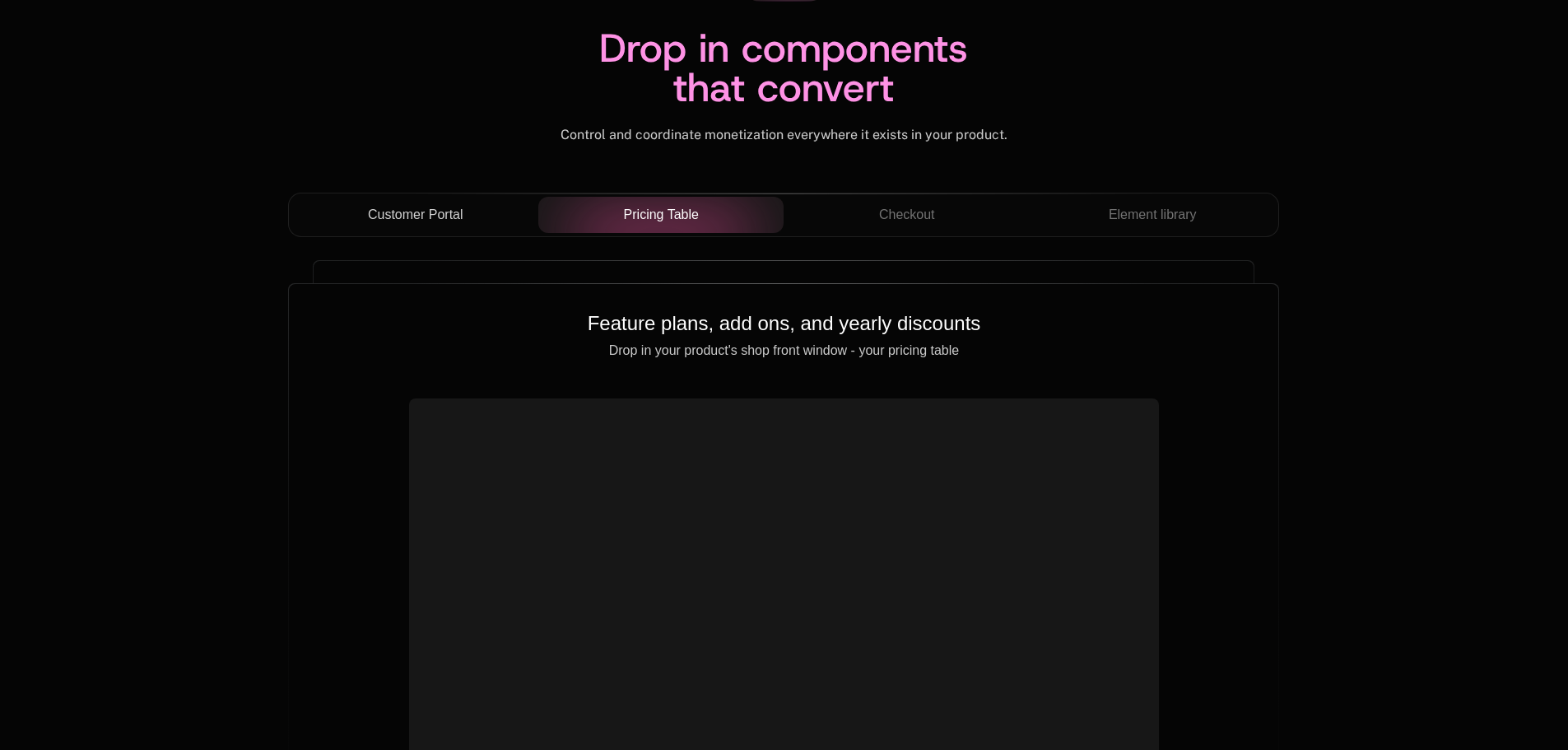
drag, startPoint x: 1567, startPoint y: 377, endPoint x: 1296, endPoint y: 456, distance: 282.3
click at [1296, 456] on div "Drop in components that convert Control and coordinate monetization everywhere …" at bounding box center [784, 384] width 1070 height 957
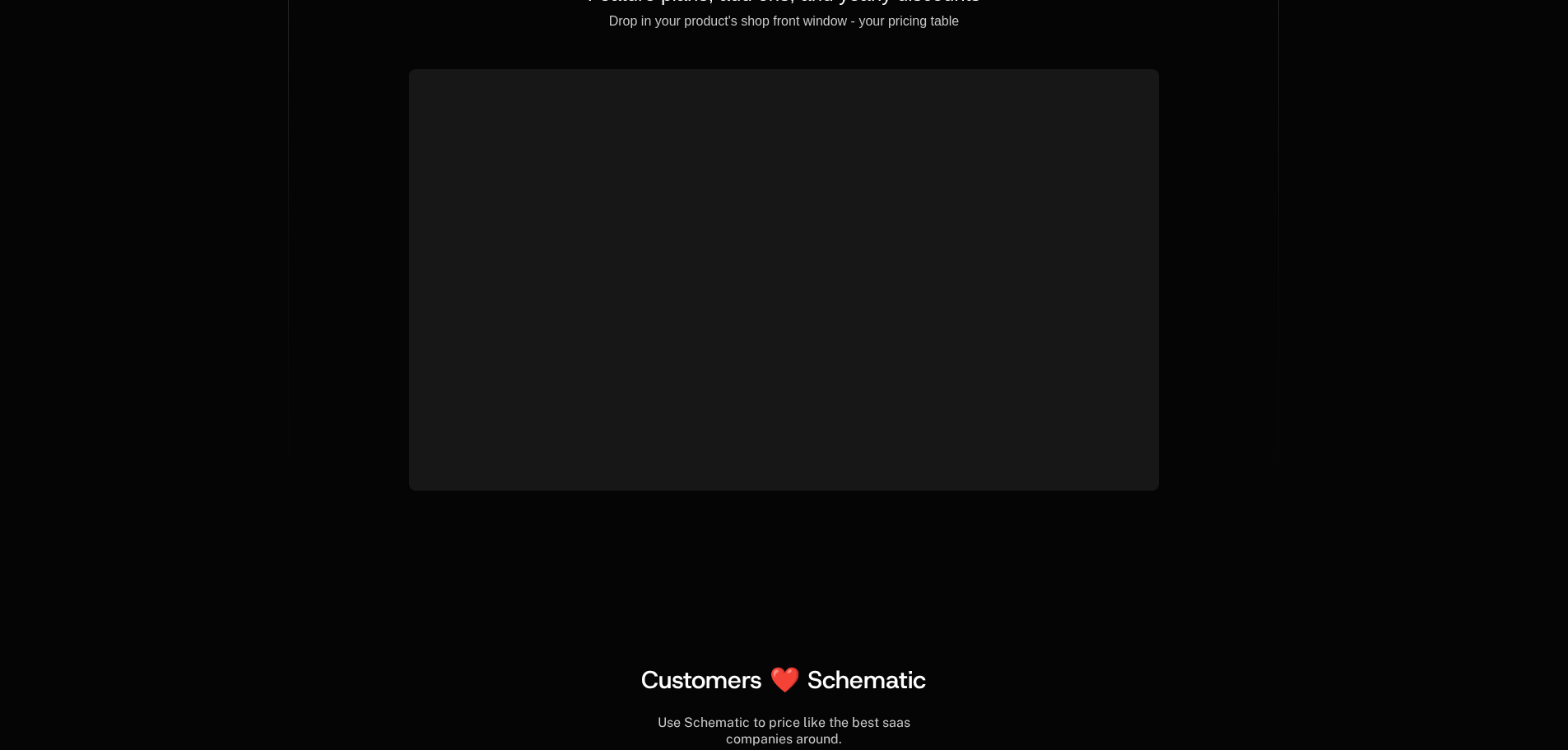
drag, startPoint x: 1297, startPoint y: 443, endPoint x: 1292, endPoint y: 462, distance: 19.6
click at [1294, 463] on div "Drop in components that convert Control and coordinate monetization everywhere …" at bounding box center [784, 54] width 1070 height 957
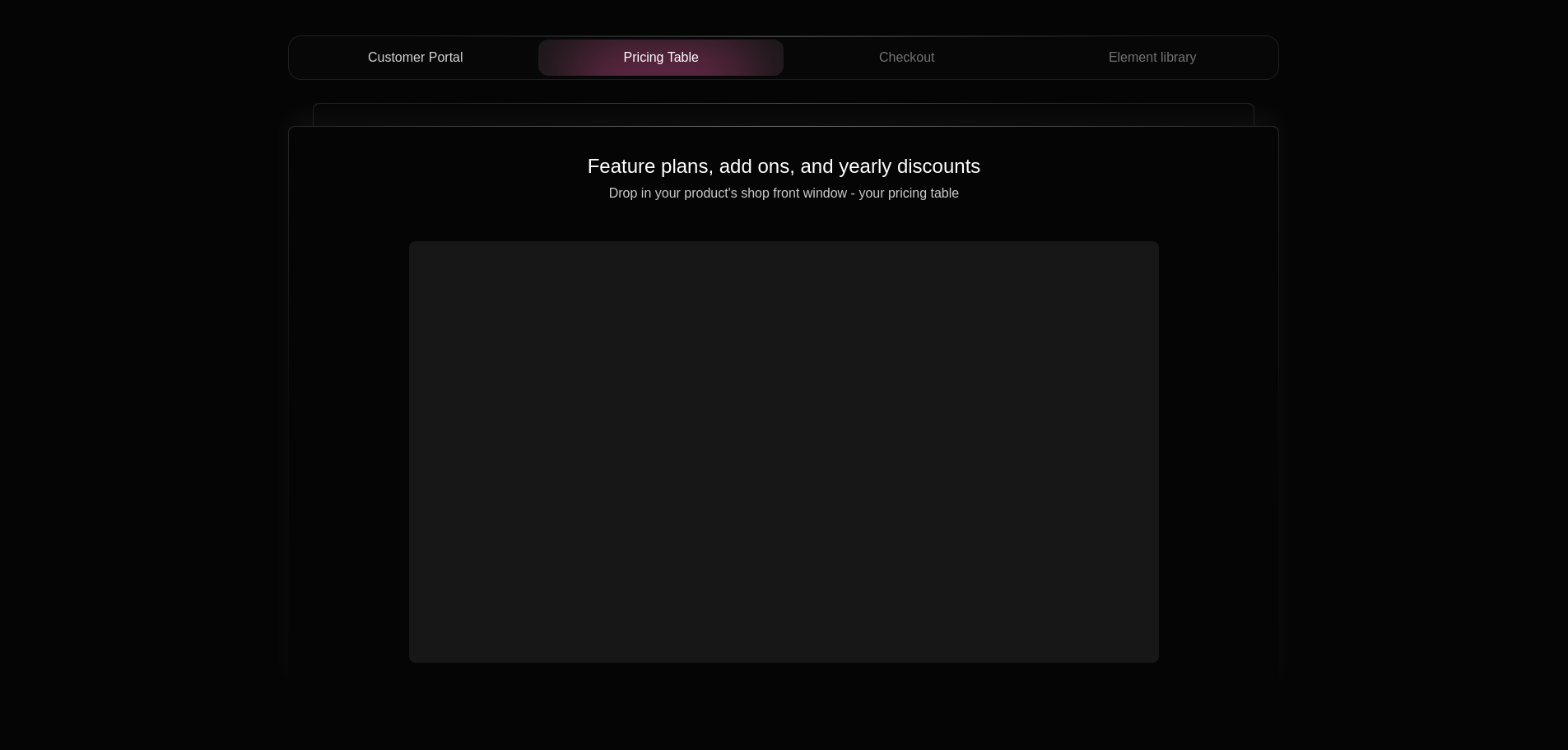
scroll to position [5681, 0]
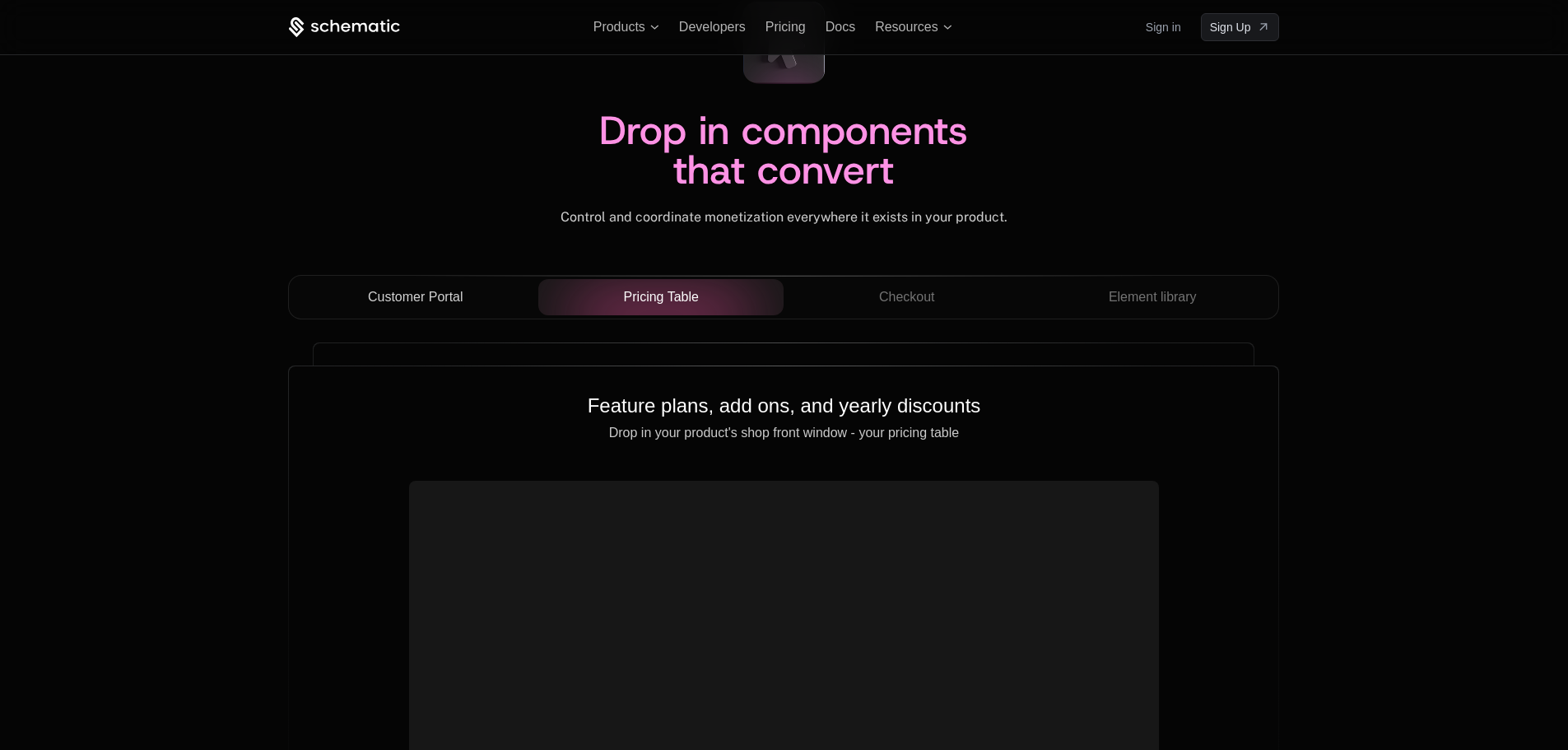
click at [425, 283] on button "Customer Portal" at bounding box center [415, 297] width 246 height 37
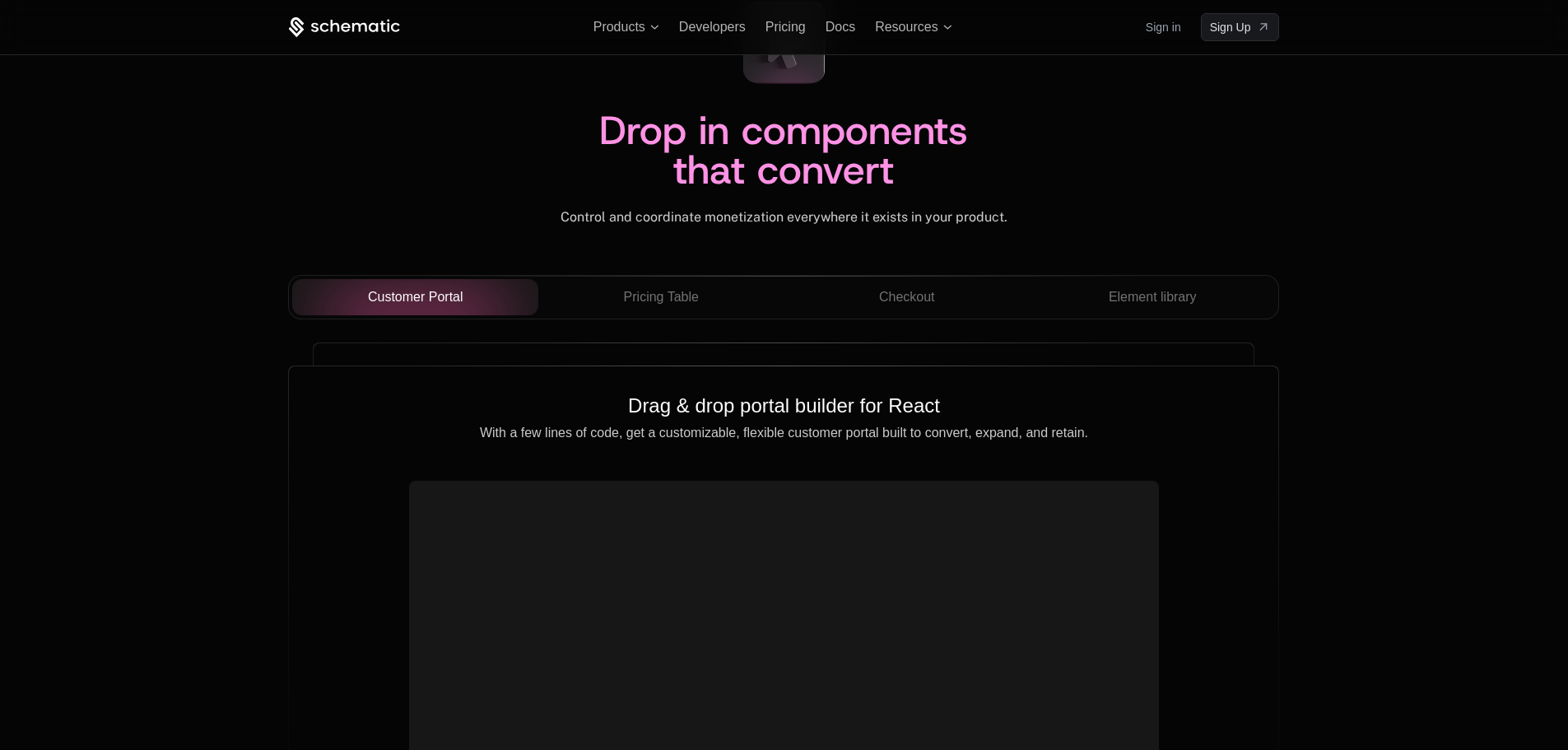
click at [711, 292] on div "Pricing Table" at bounding box center [660, 296] width 220 height 20
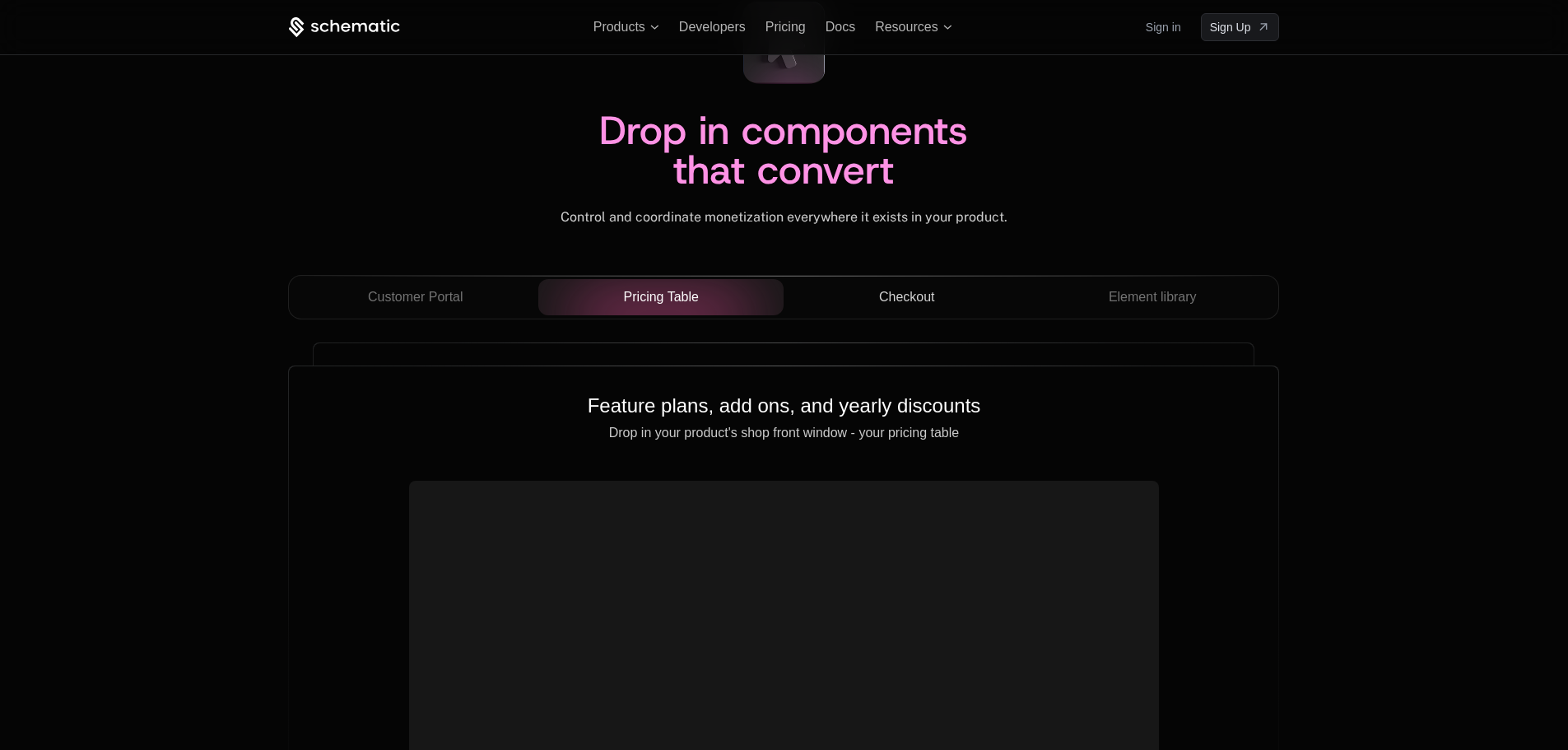
drag, startPoint x: 977, startPoint y: 309, endPoint x: 977, endPoint y: 118, distance: 191.0
click at [983, 298] on button "Checkout" at bounding box center [907, 297] width 246 height 37
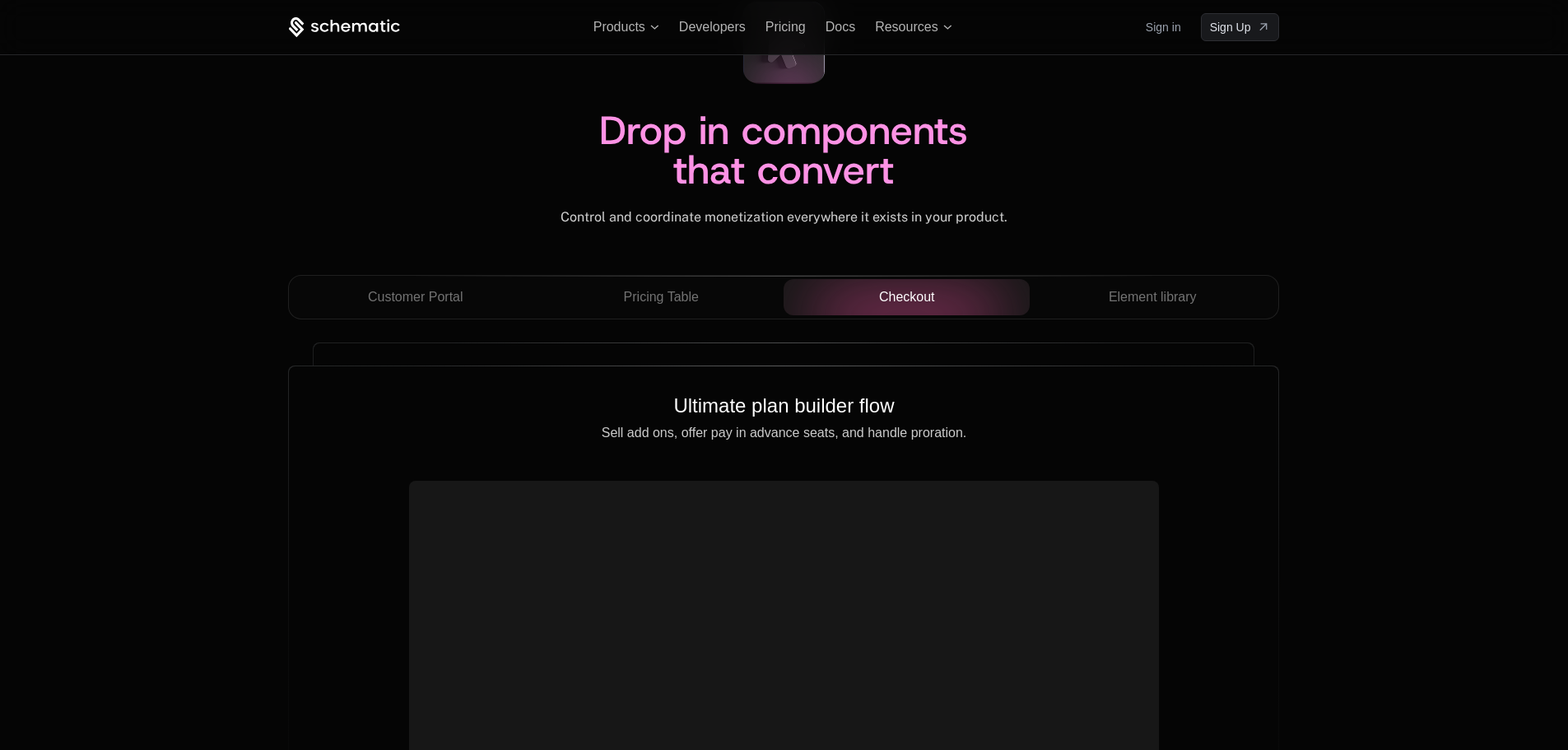
click at [738, 294] on div "Pricing Table" at bounding box center [660, 296] width 220 height 20
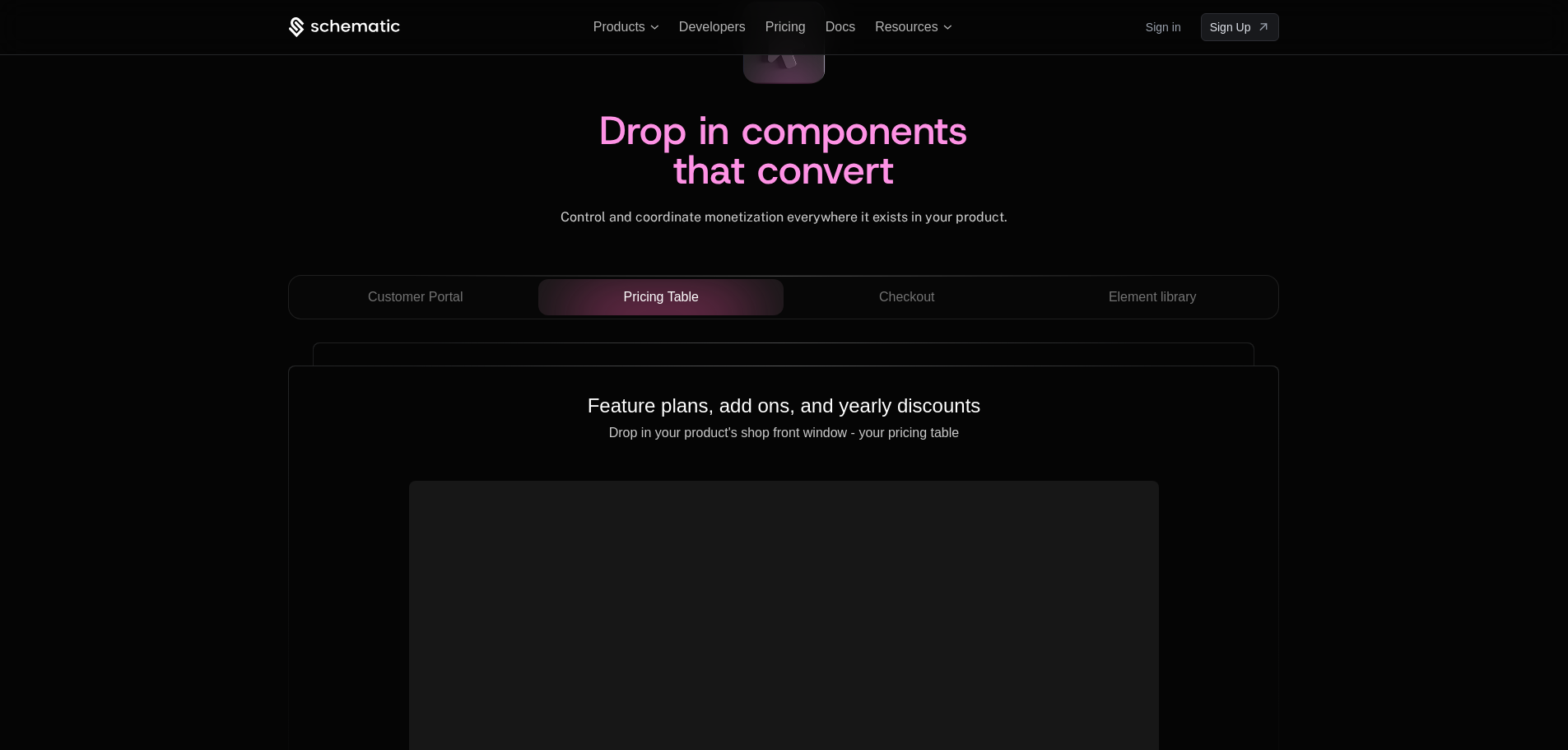
click at [874, 304] on div "Checkout" at bounding box center [906, 296] width 220 height 20
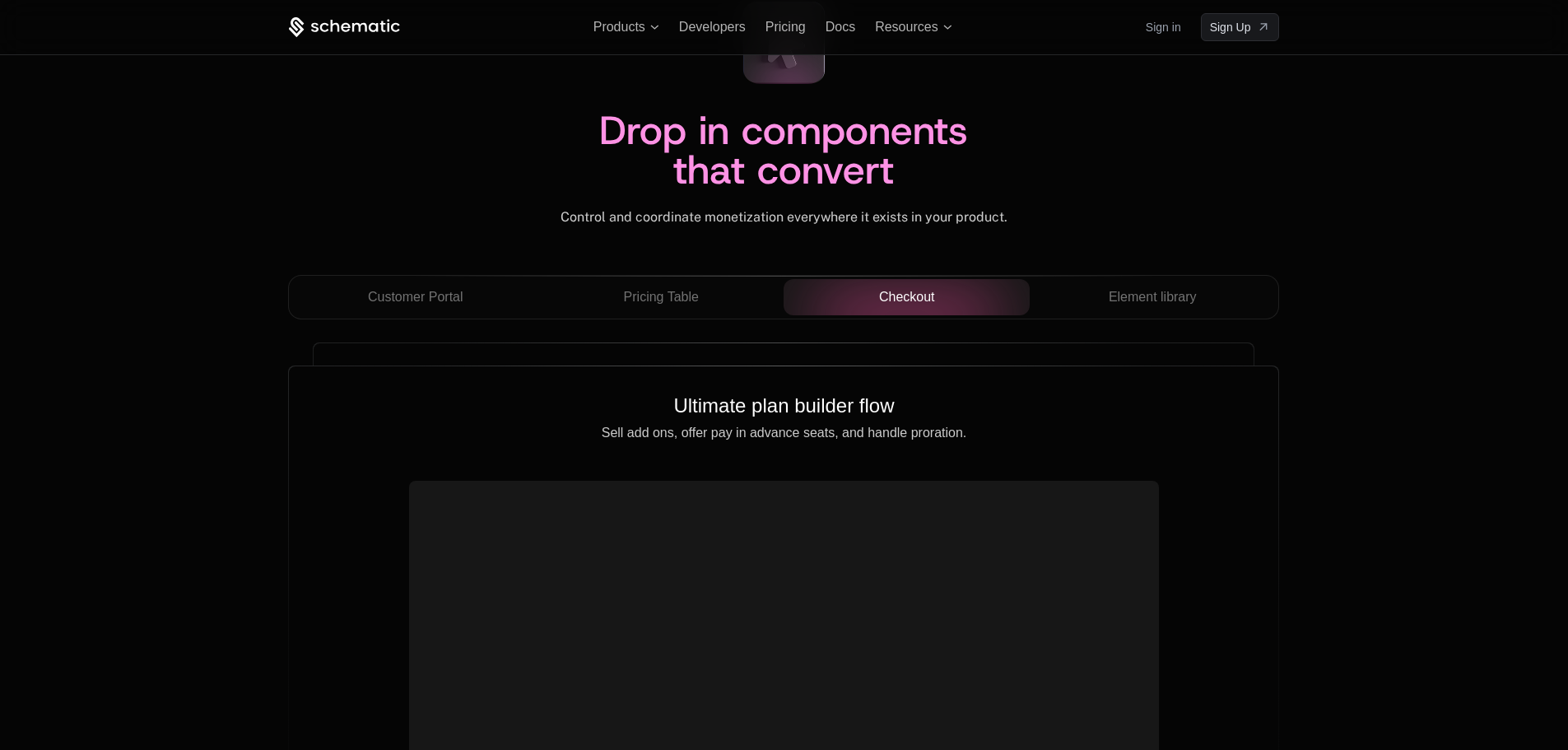
click at [1121, 300] on span "Element library" at bounding box center [1153, 296] width 88 height 20
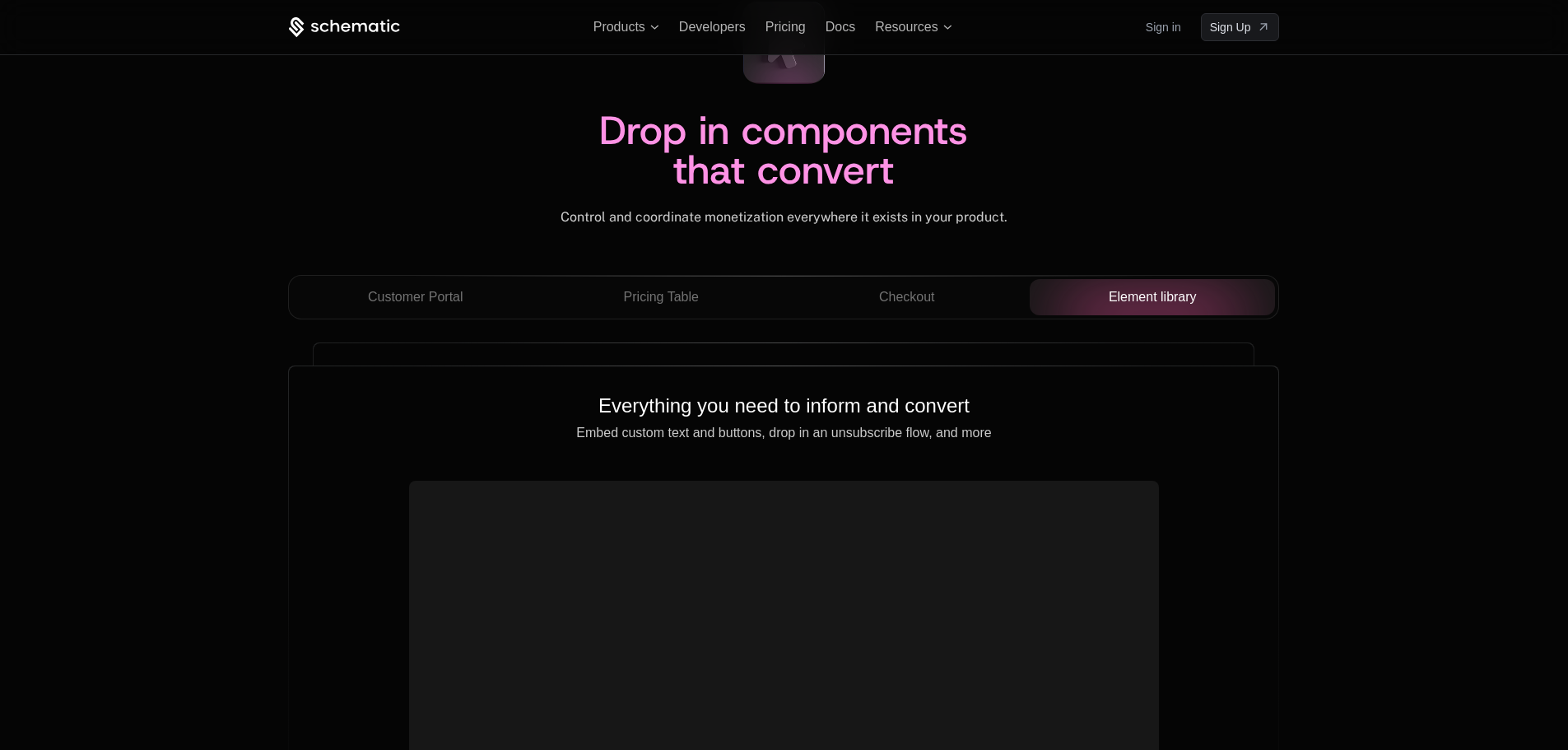
click at [985, 300] on div "Checkout" at bounding box center [906, 296] width 220 height 20
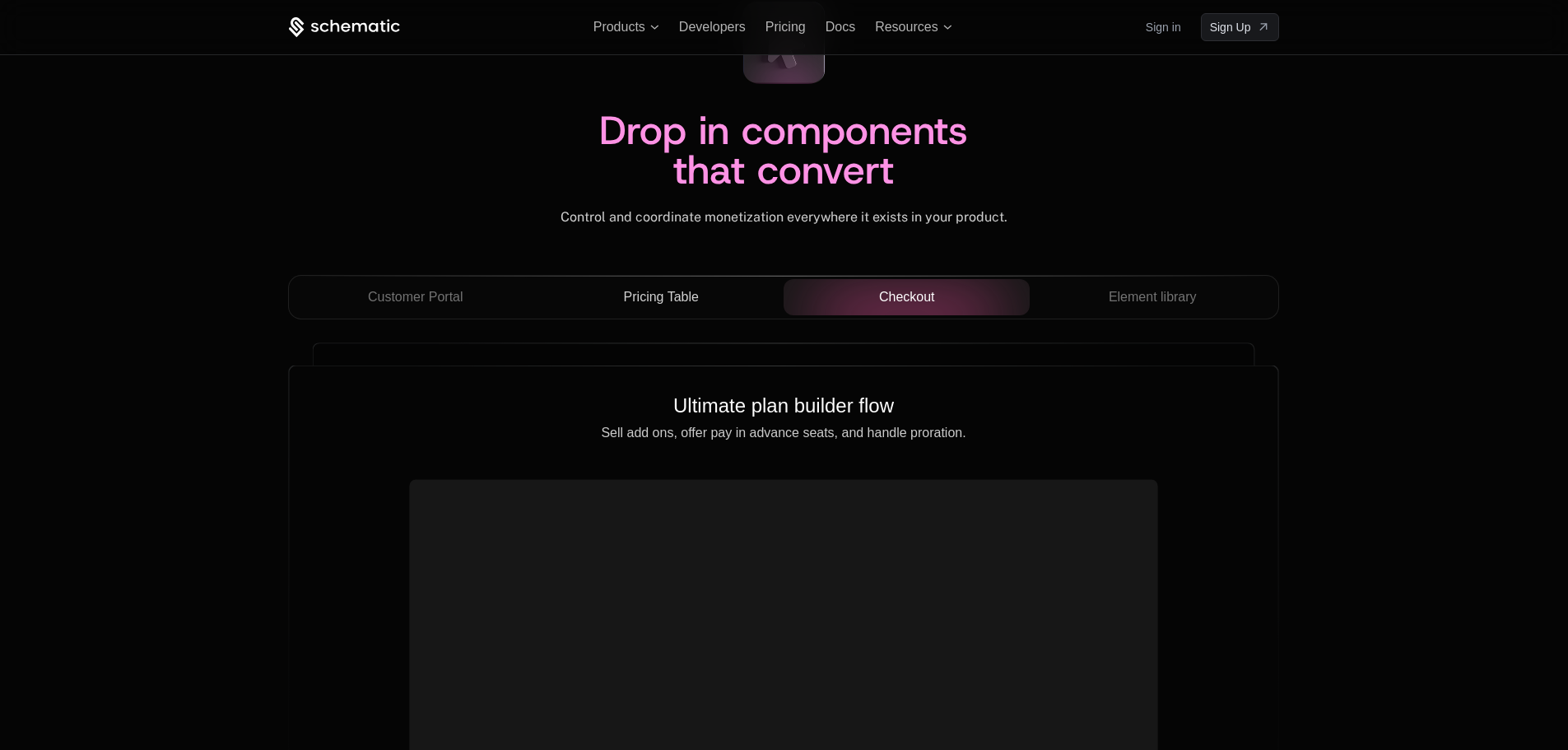
click at [627, 281] on button "Pricing Table" at bounding box center [661, 297] width 246 height 37
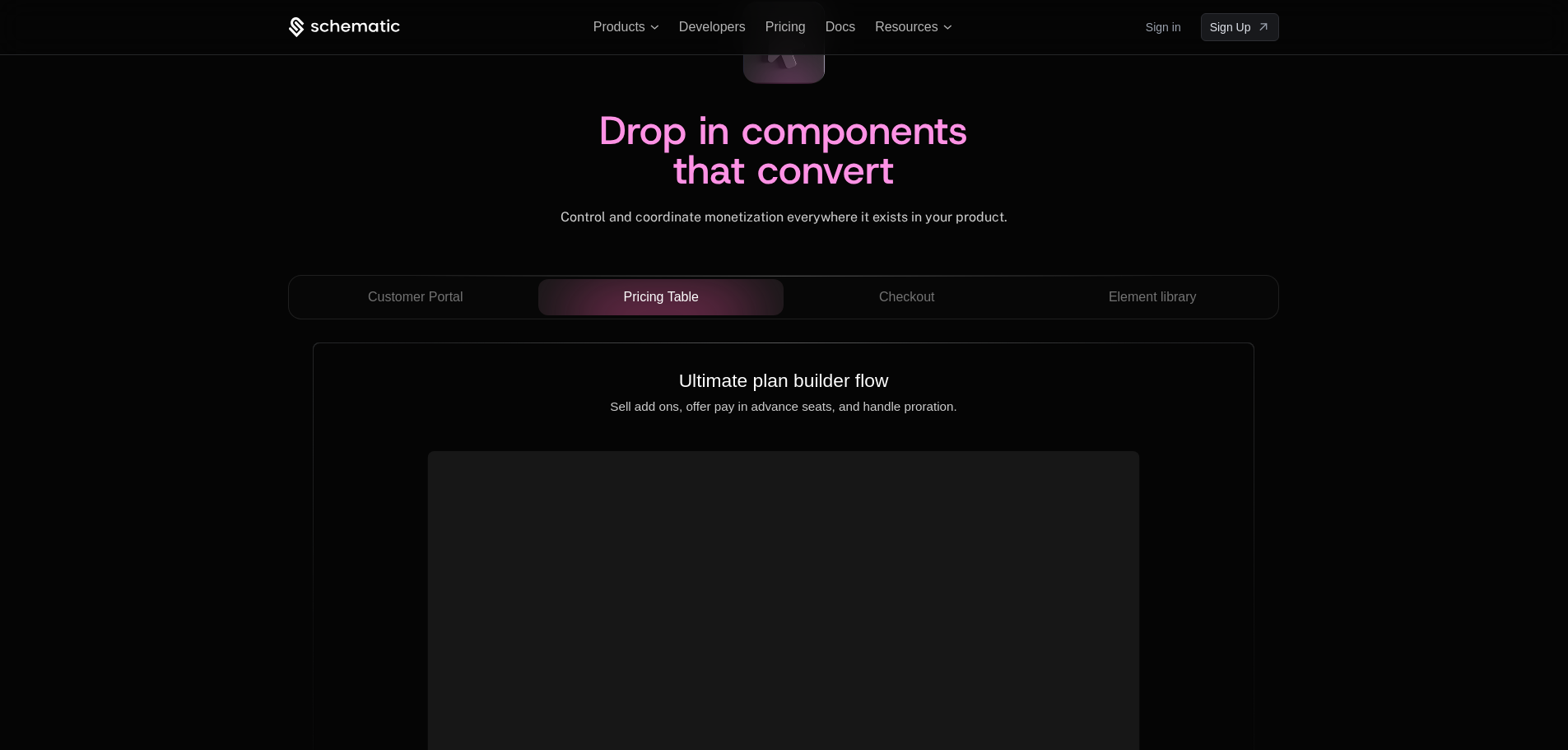
click at [450, 293] on span "Customer Portal" at bounding box center [415, 296] width 95 height 20
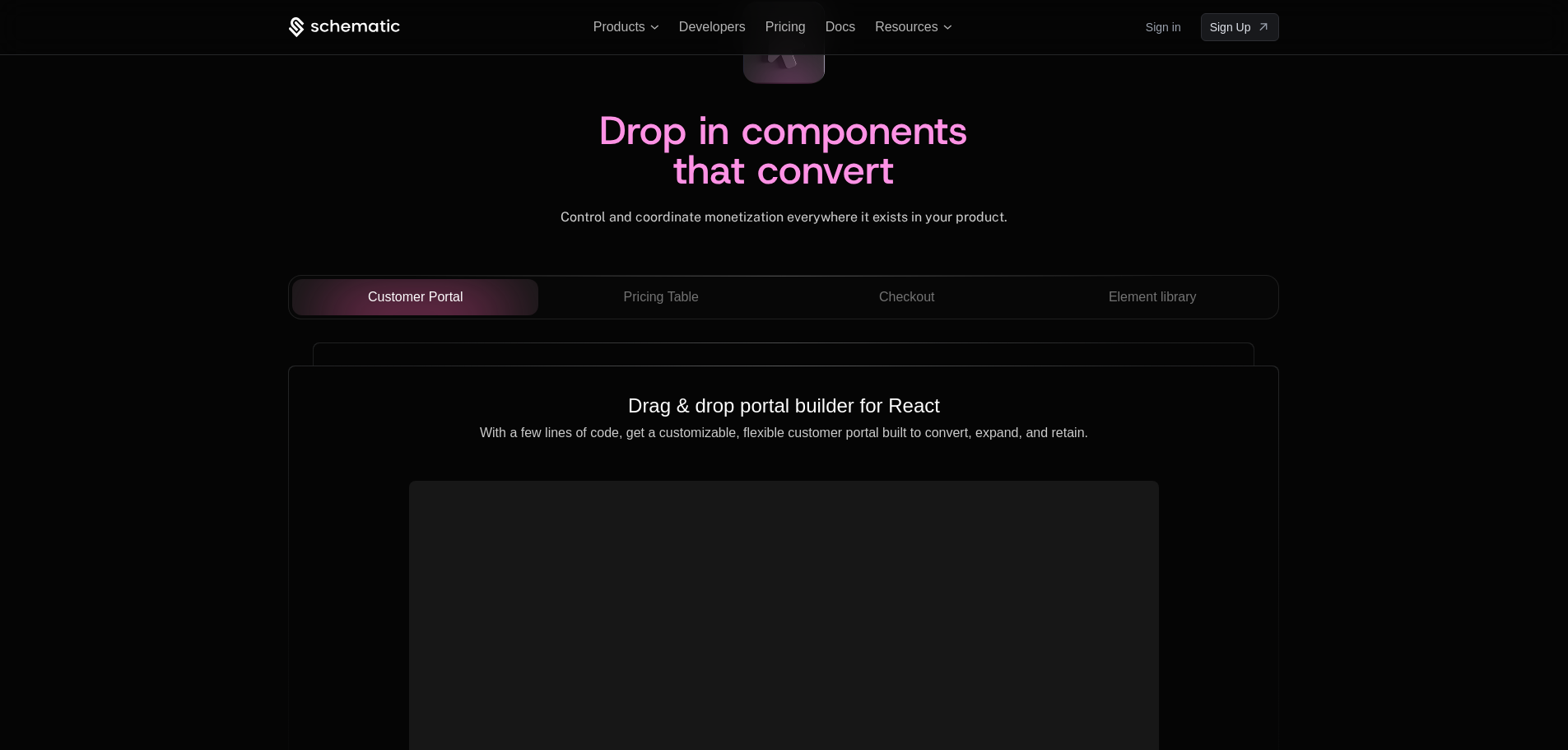
click at [760, 322] on div "Customer Portal Pricing Table Checkout Element library" at bounding box center [783, 304] width 991 height 58
click at [728, 302] on div "Pricing Table" at bounding box center [660, 296] width 220 height 20
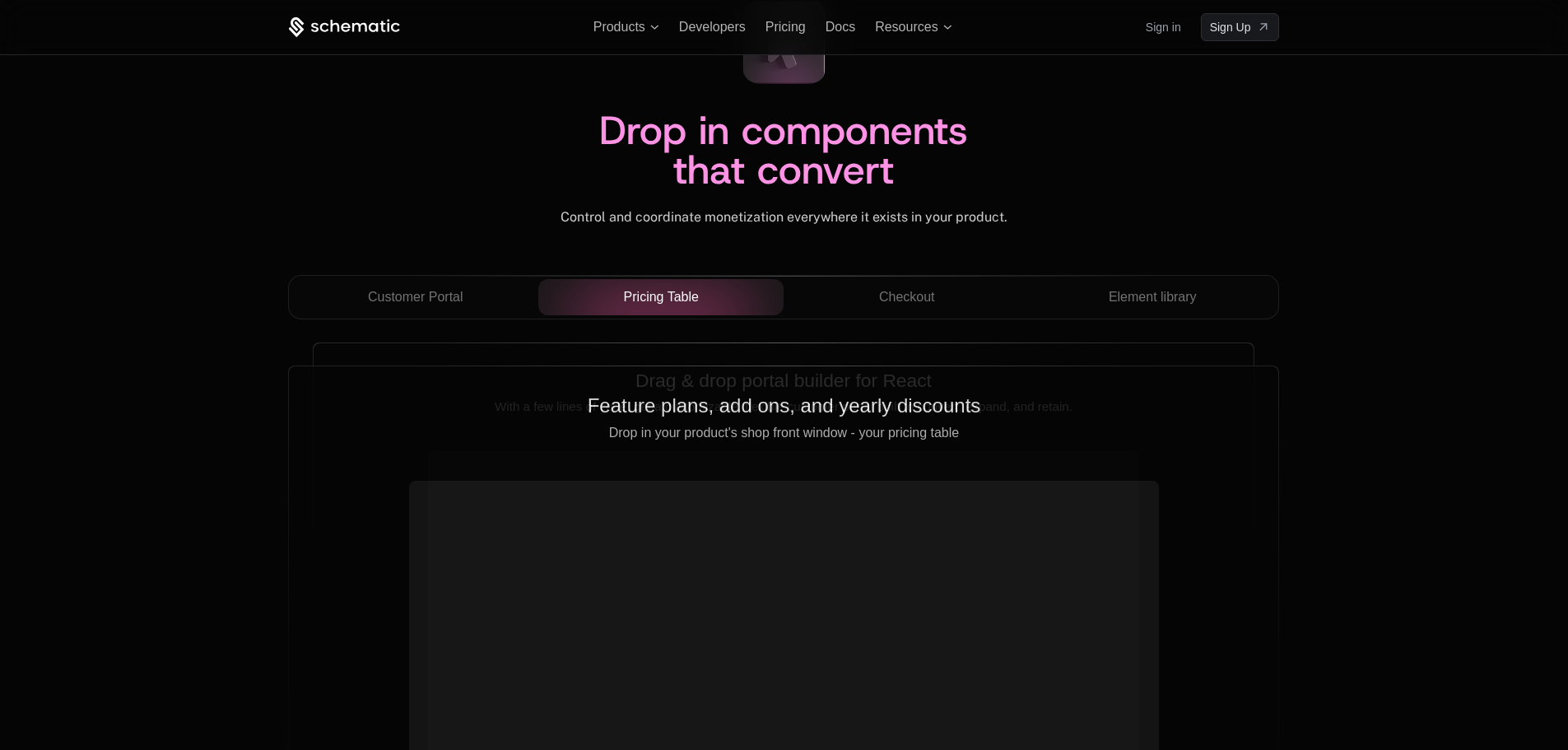
click at [885, 324] on div "Customer Portal Pricing Table Checkout Element library" at bounding box center [783, 304] width 991 height 58
click at [894, 313] on button "Checkout" at bounding box center [907, 297] width 246 height 37
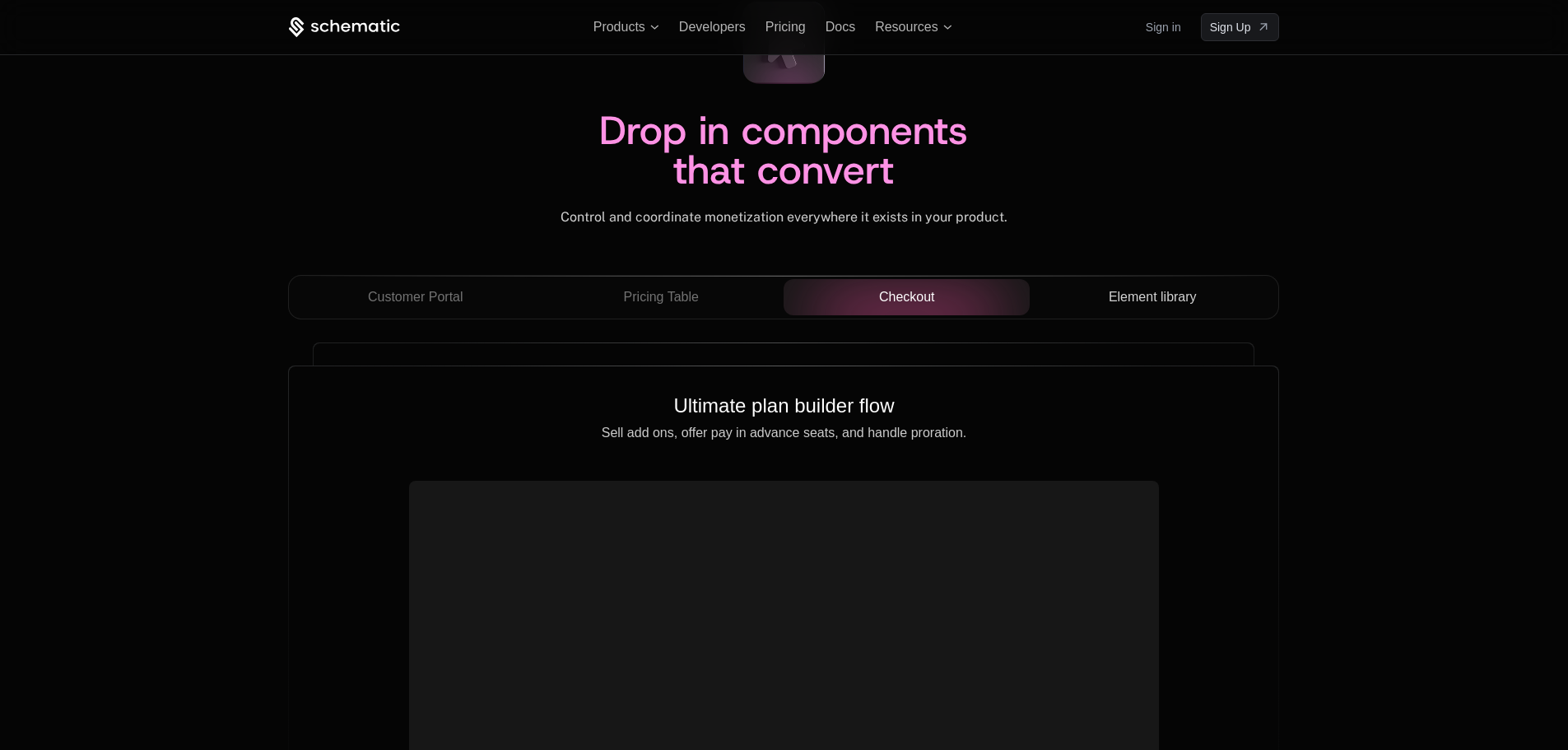
drag, startPoint x: 1084, startPoint y: 285, endPoint x: 1107, endPoint y: 285, distance: 23.0
click at [1089, 283] on button "Element library" at bounding box center [1153, 297] width 246 height 37
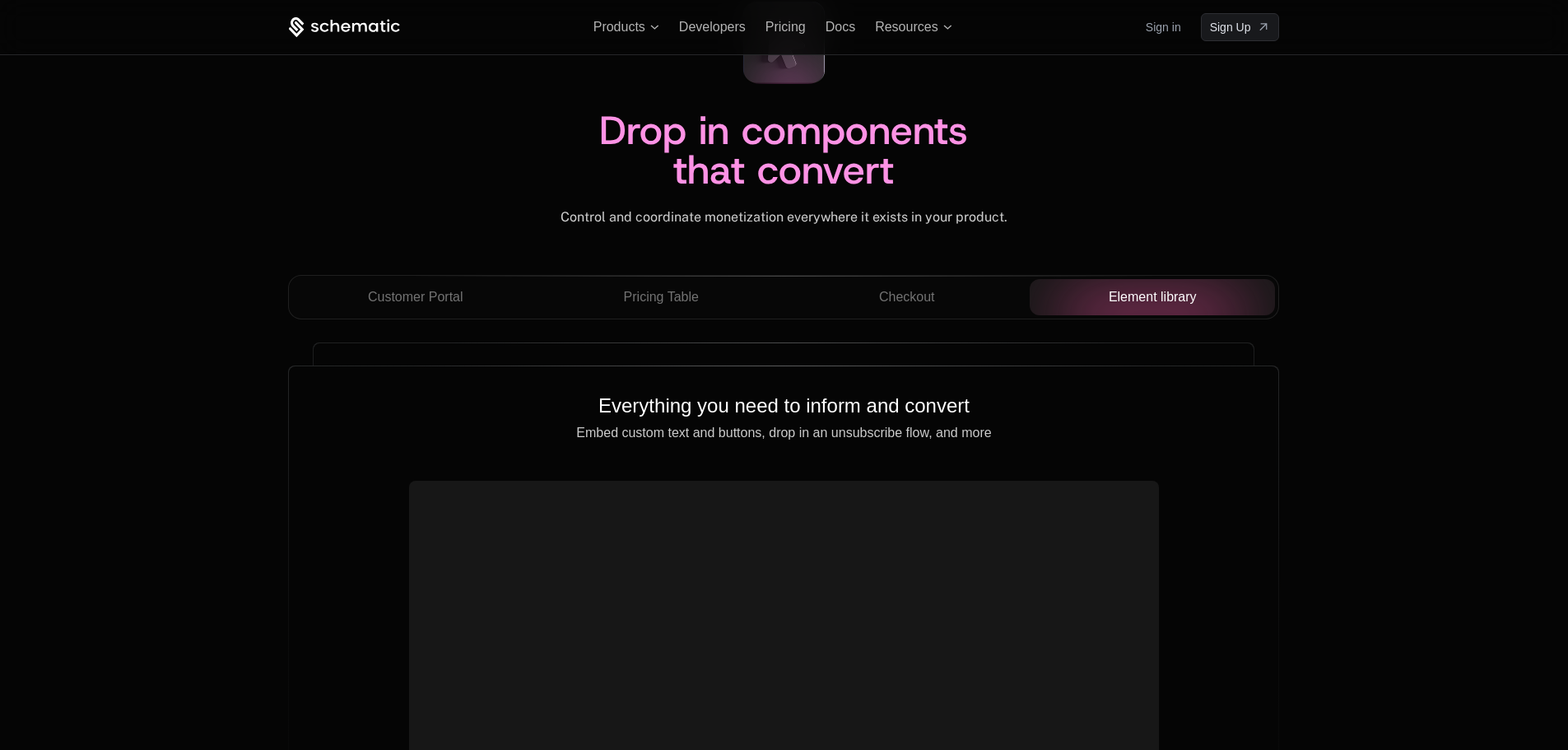
scroll to position [5681, 0]
click at [928, 295] on span "Checkout" at bounding box center [907, 296] width 56 height 20
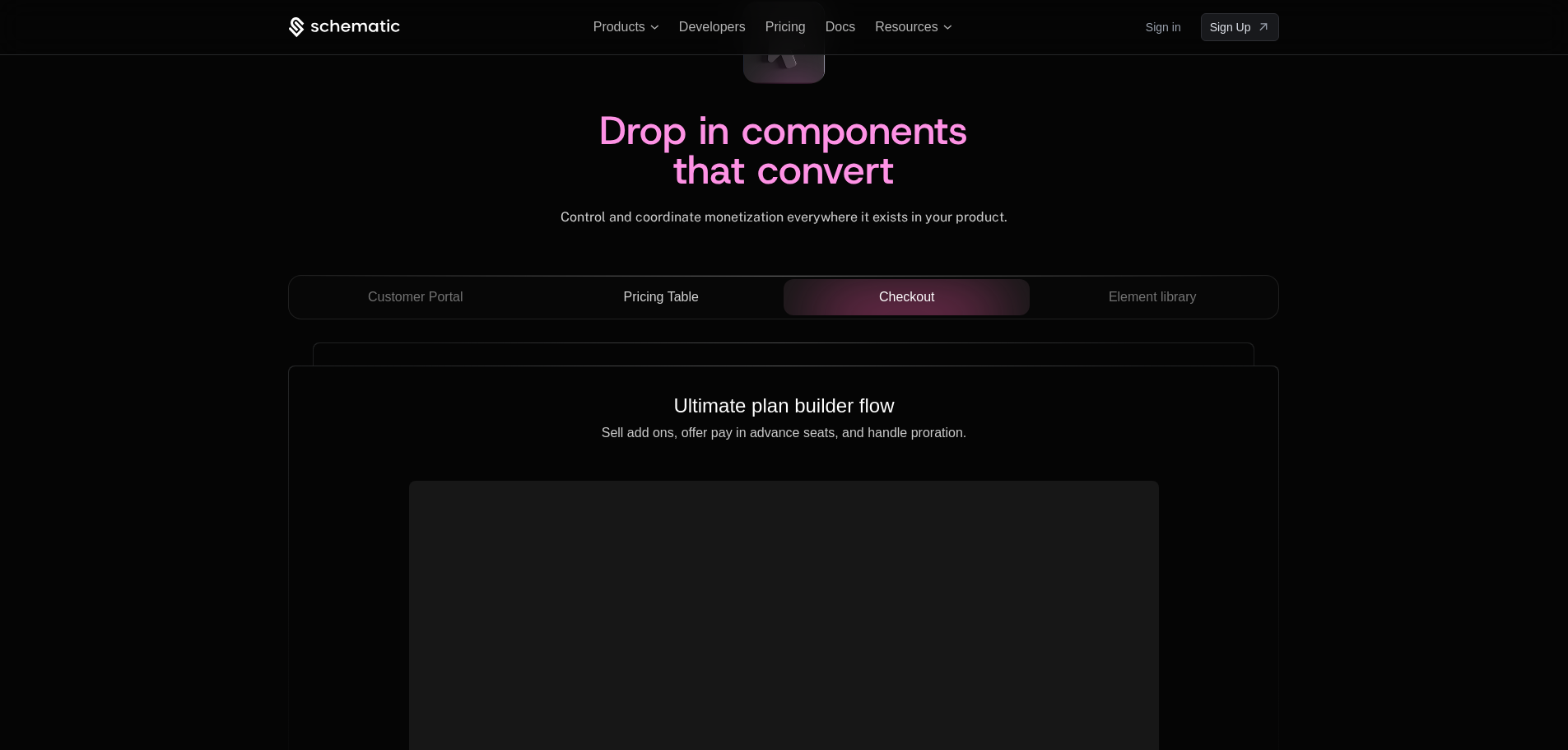
click at [690, 302] on span "Pricing Table" at bounding box center [661, 296] width 75 height 20
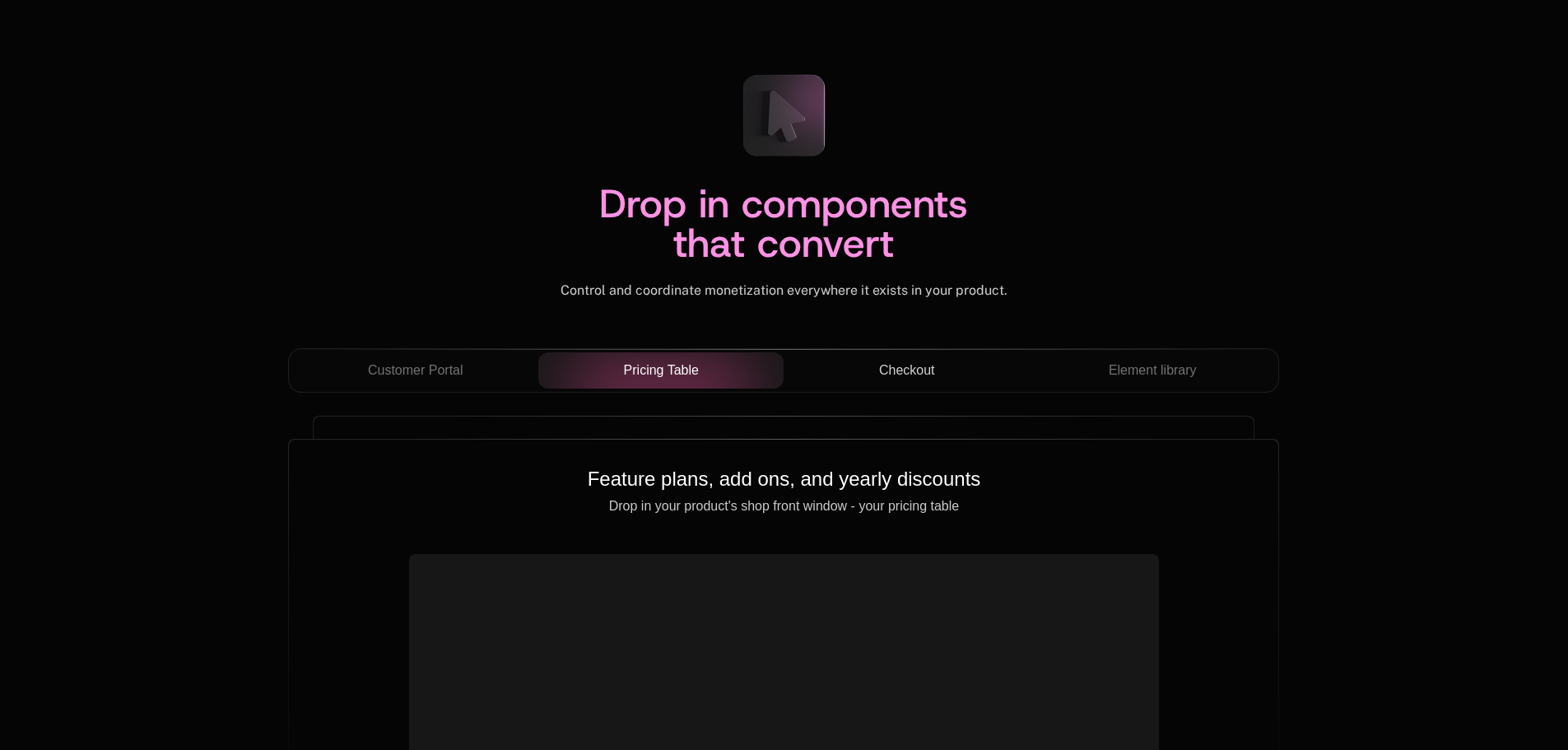
scroll to position [5906, 0]
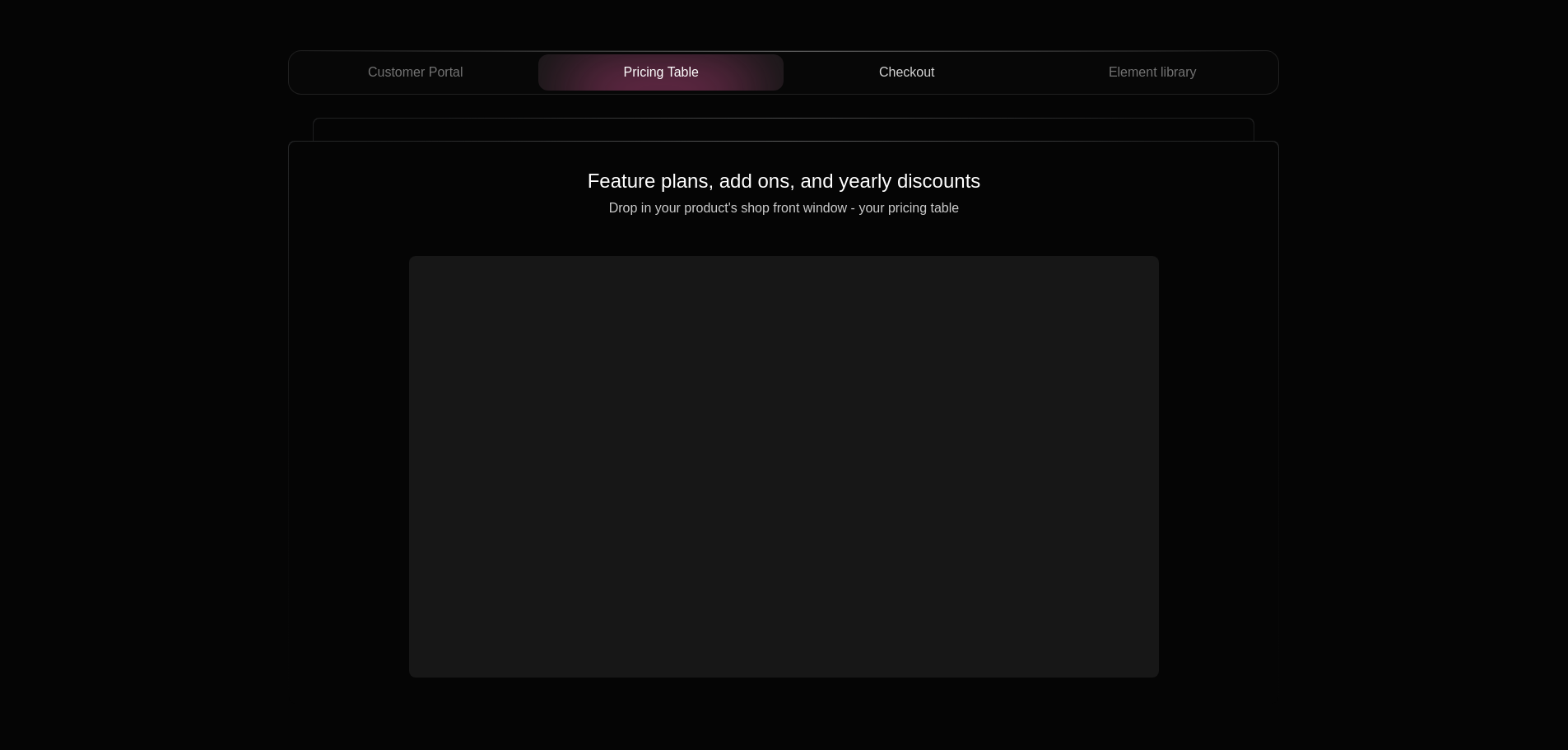
click at [950, 76] on div "Checkout" at bounding box center [906, 72] width 220 height 20
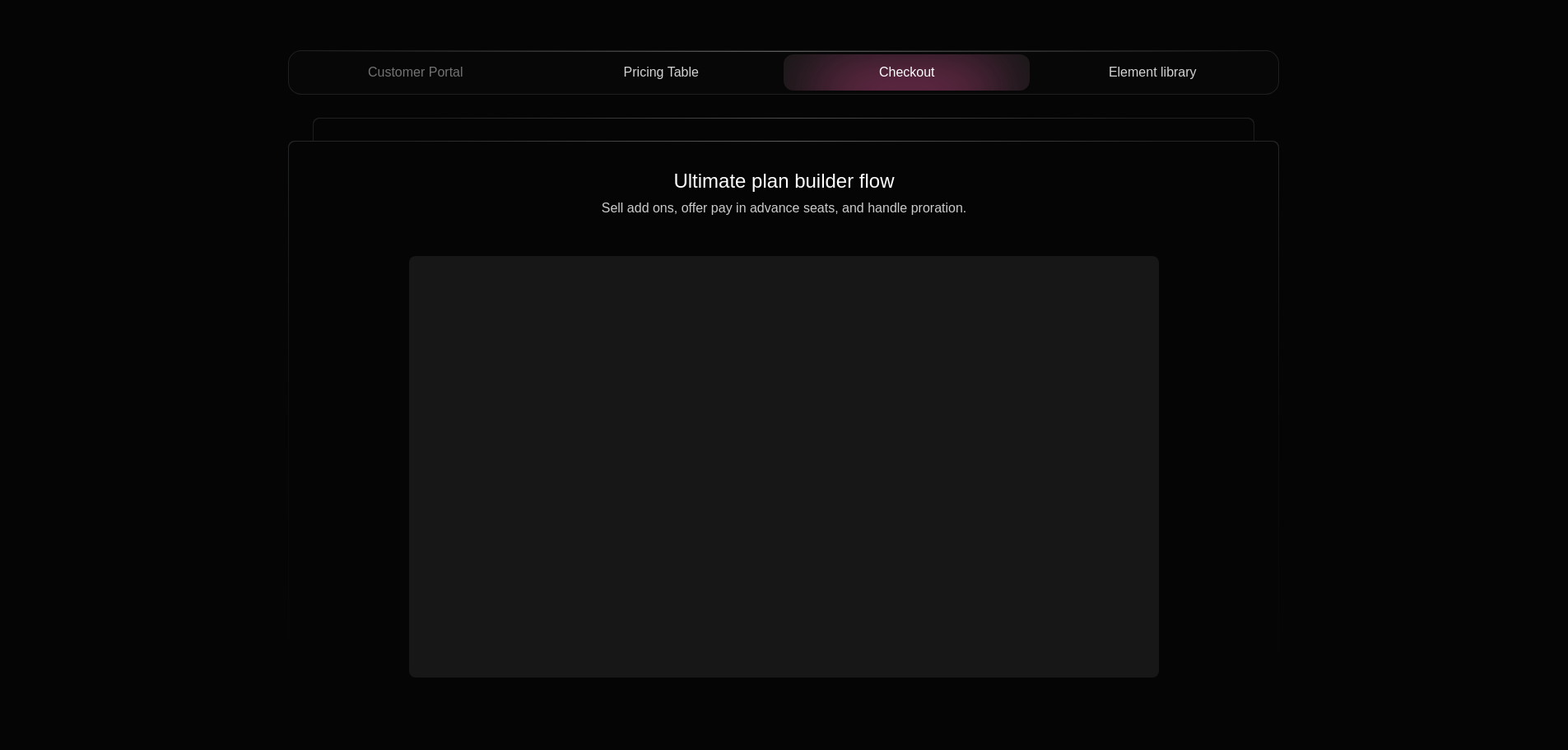
click at [1104, 76] on div "Element library" at bounding box center [1152, 72] width 220 height 20
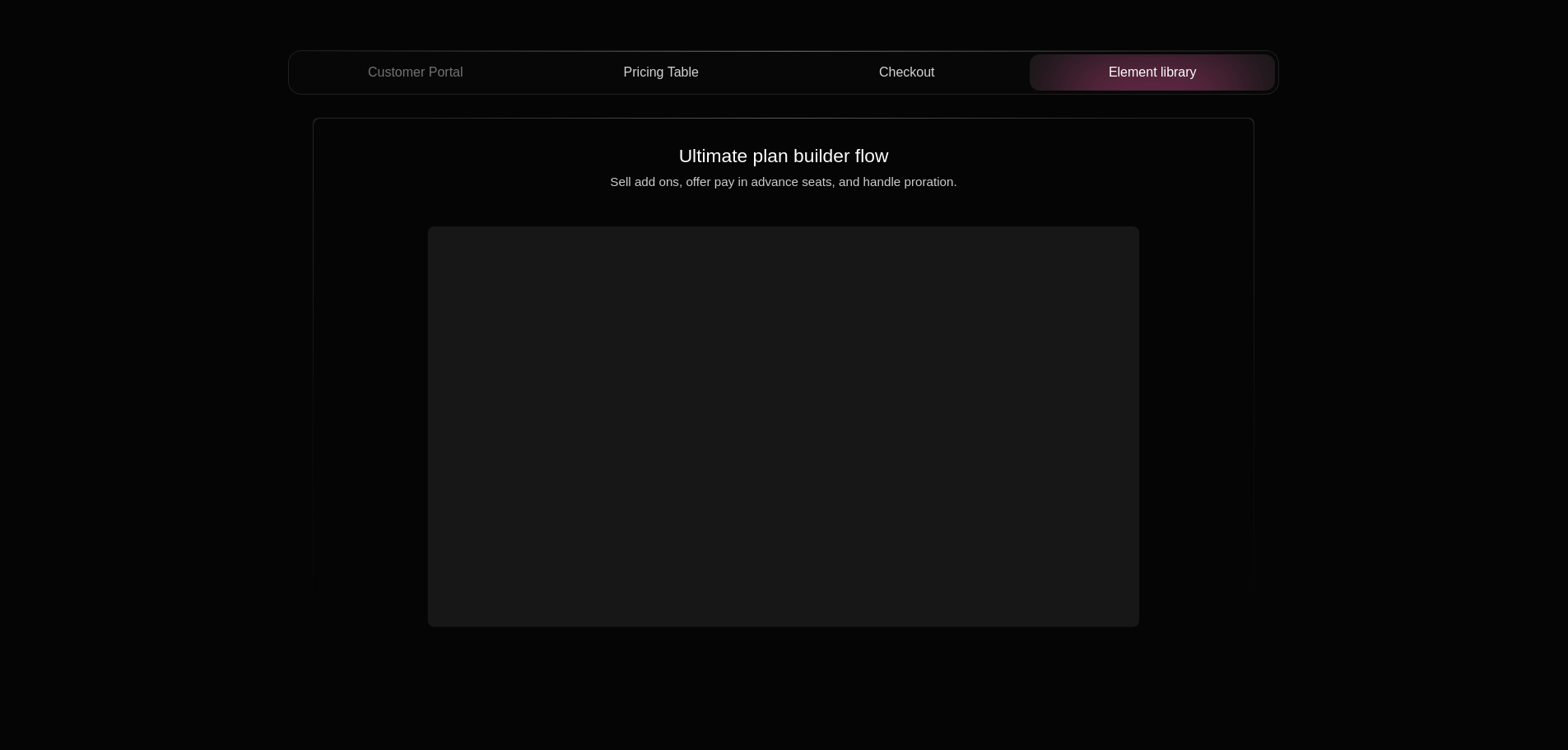
click at [705, 86] on button "Pricing Table" at bounding box center [661, 72] width 246 height 37
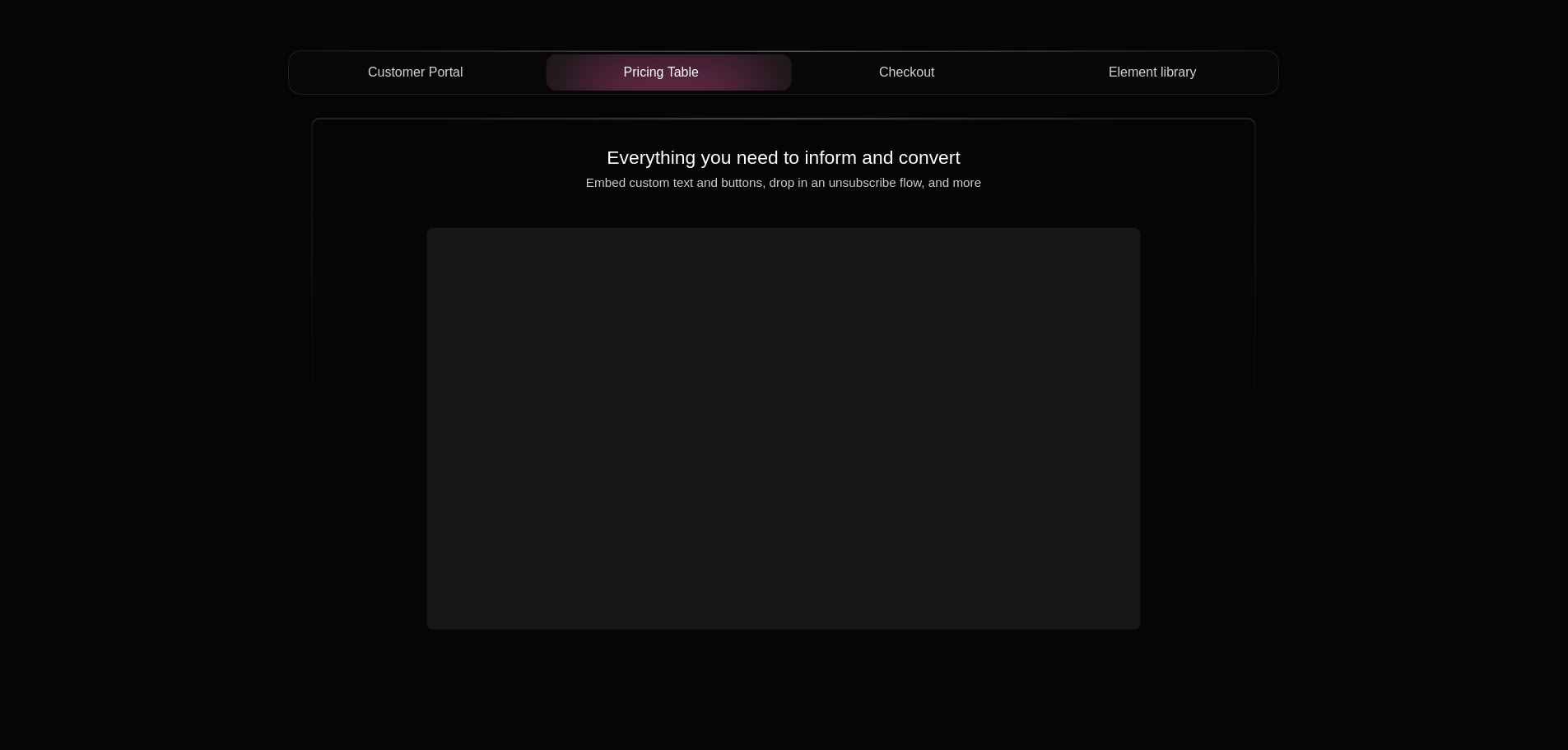
click at [453, 75] on span "Customer Portal" at bounding box center [415, 72] width 95 height 20
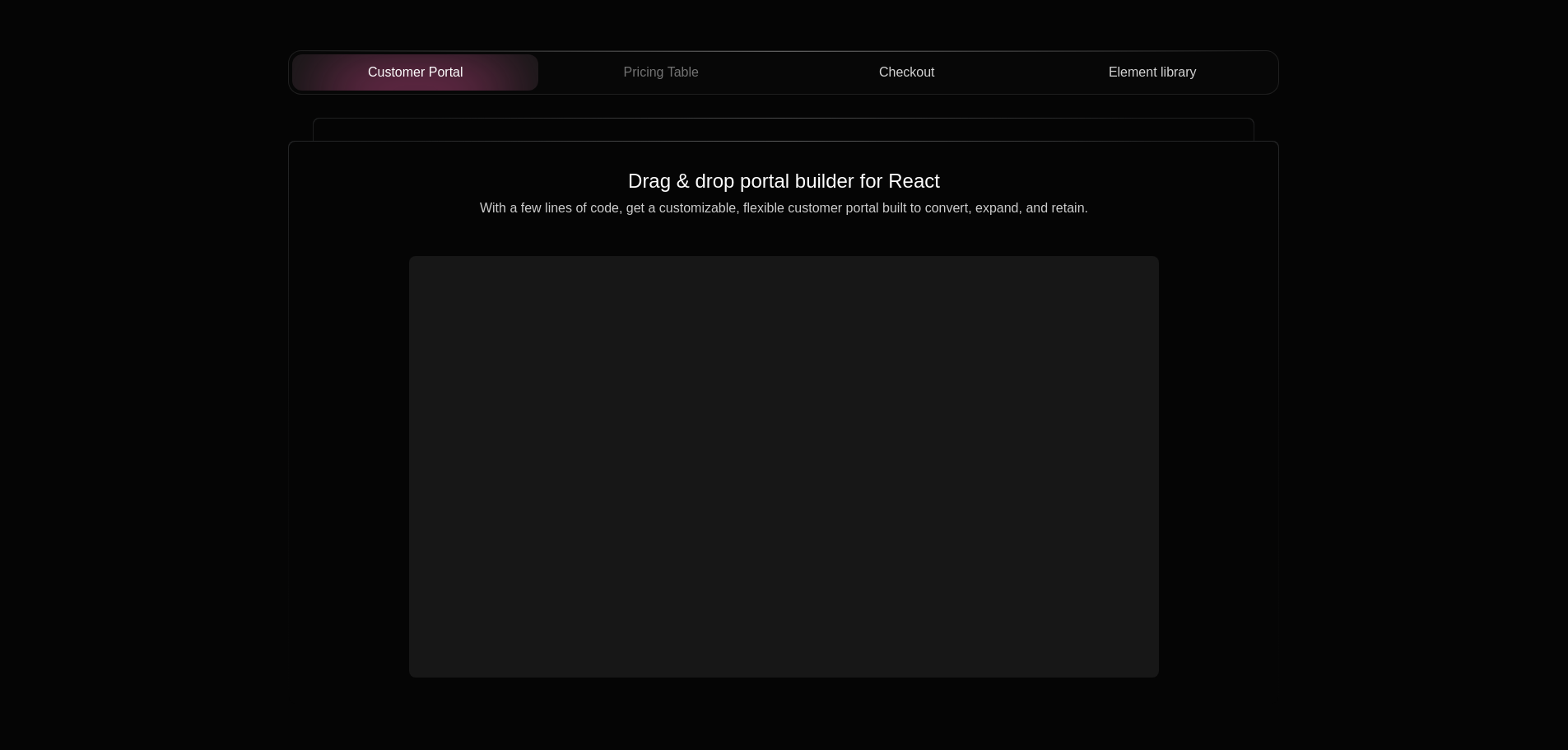
click at [756, 74] on div "Pricing Table" at bounding box center [660, 72] width 220 height 20
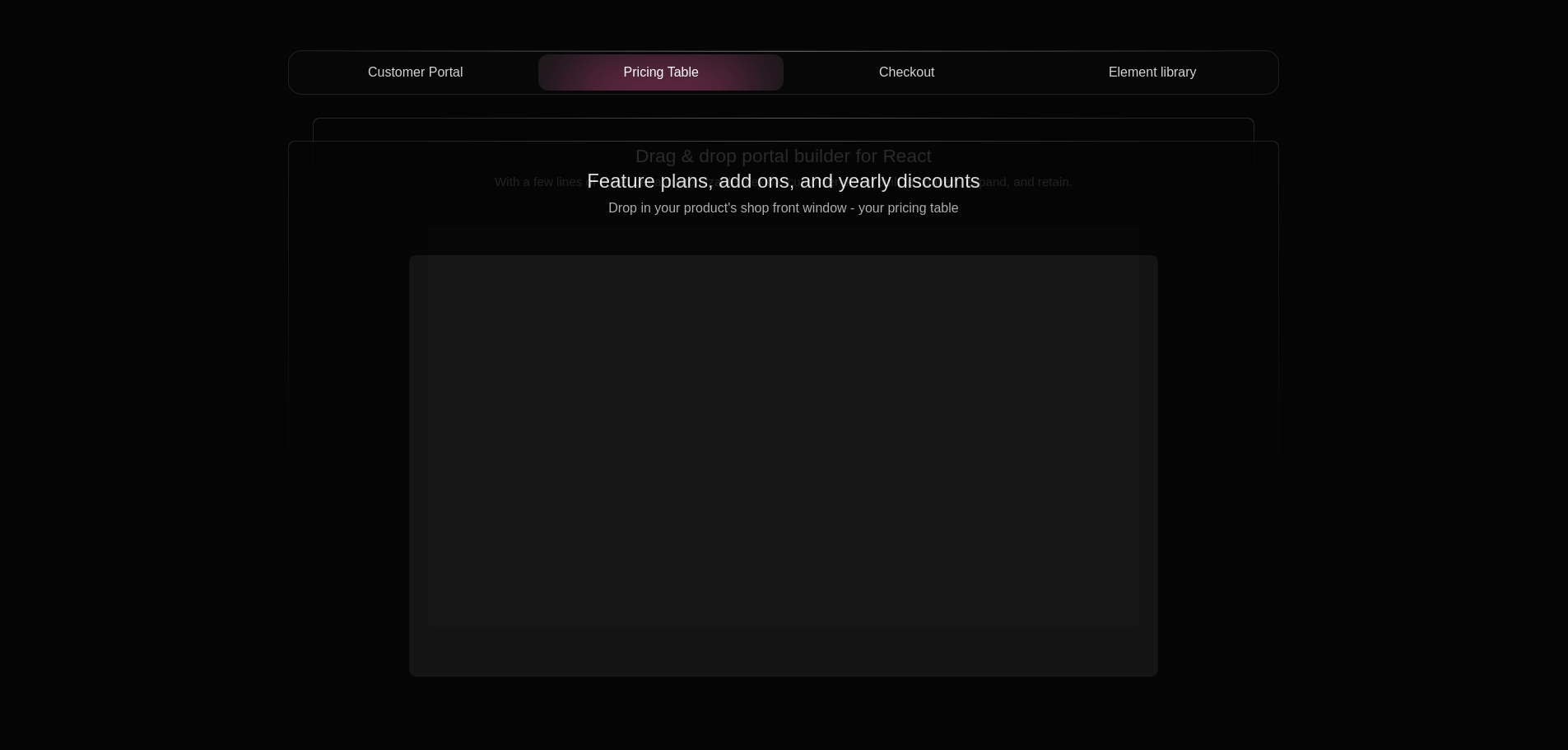
click at [987, 76] on div "Checkout" at bounding box center [906, 72] width 220 height 20
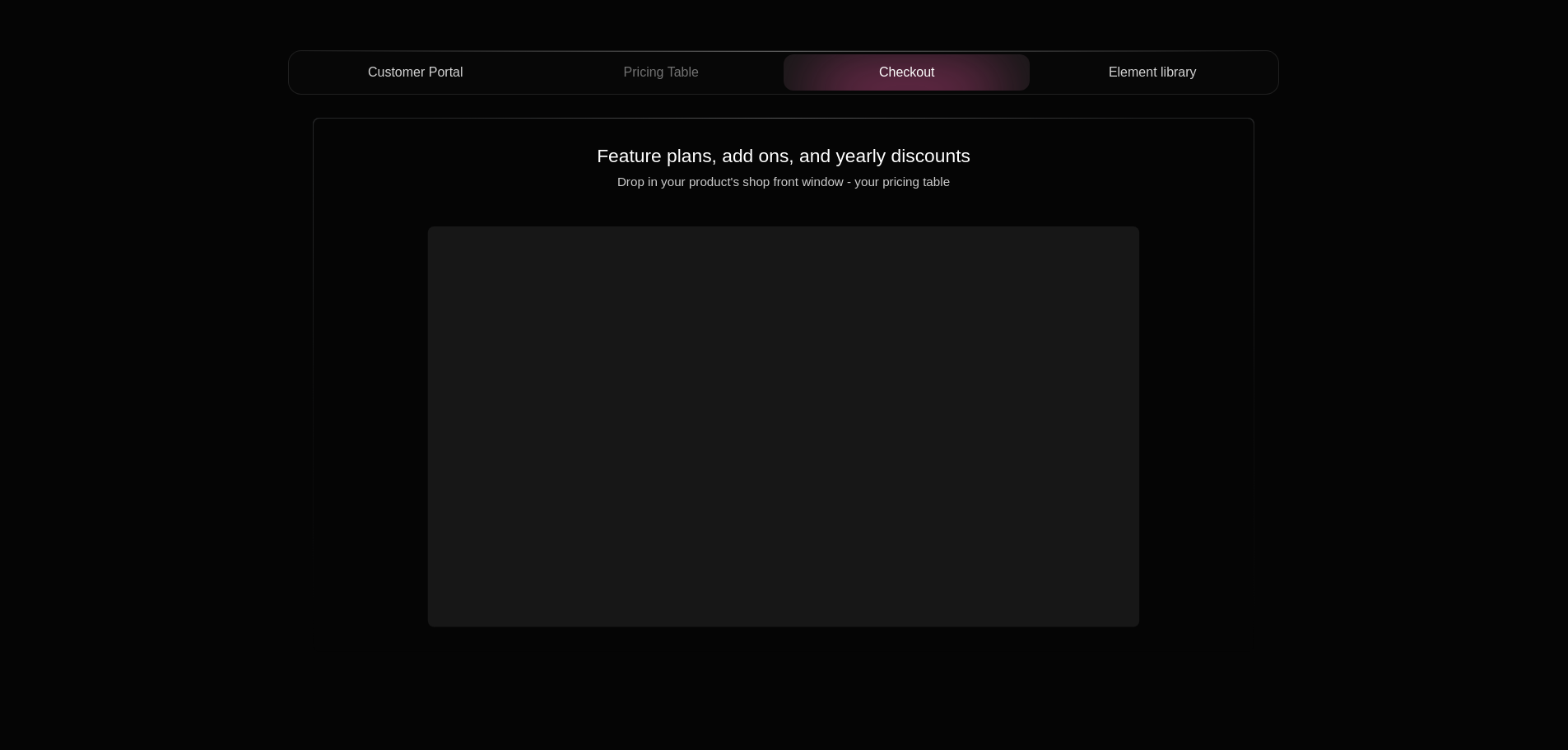
click at [1128, 74] on span "Element library" at bounding box center [1153, 72] width 88 height 20
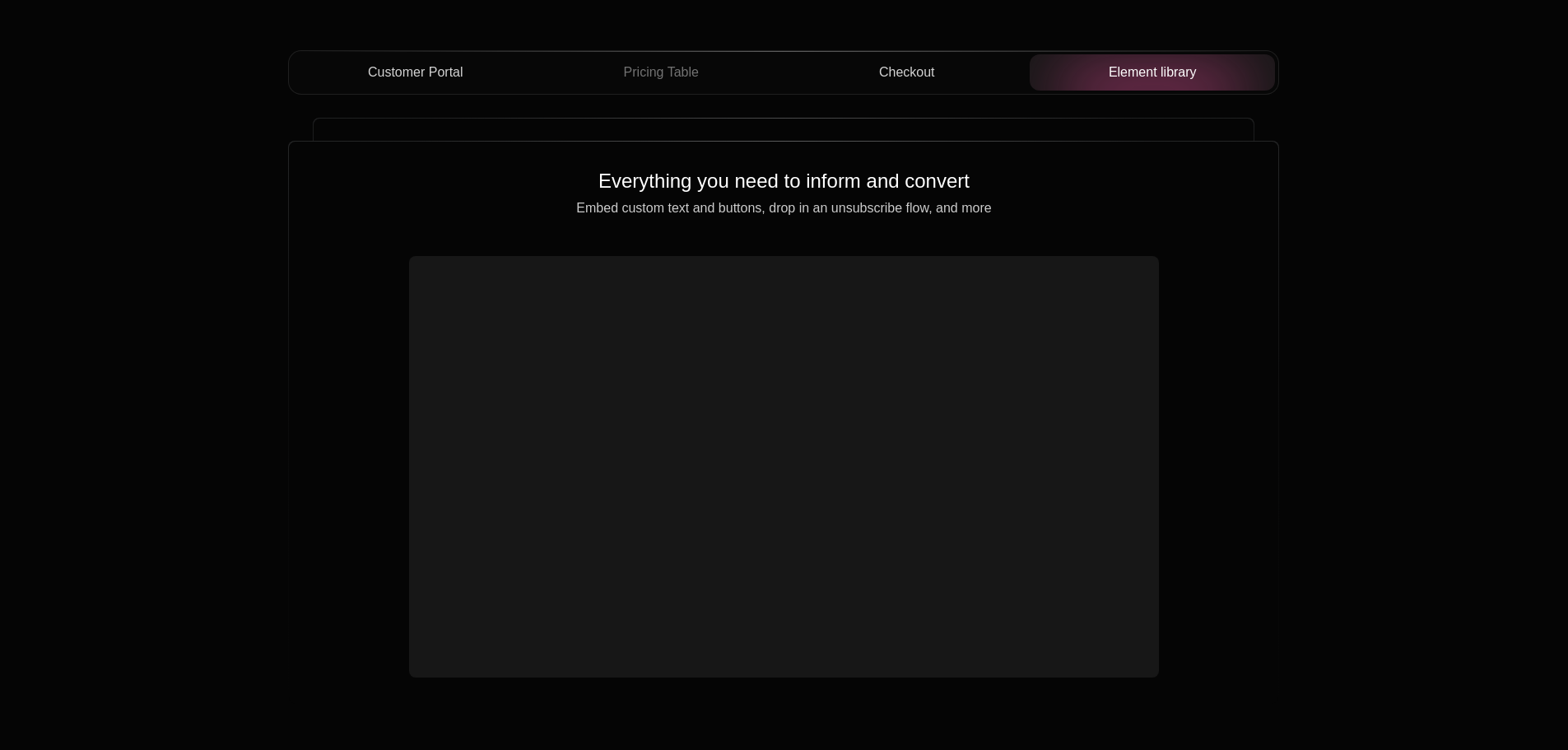
click at [333, 736] on div "Drop in components that convert Control and coordinate monetization everywhere …" at bounding box center [784, 241] width 1568 height 1090
